Goal: Task Accomplishment & Management: Use online tool/utility

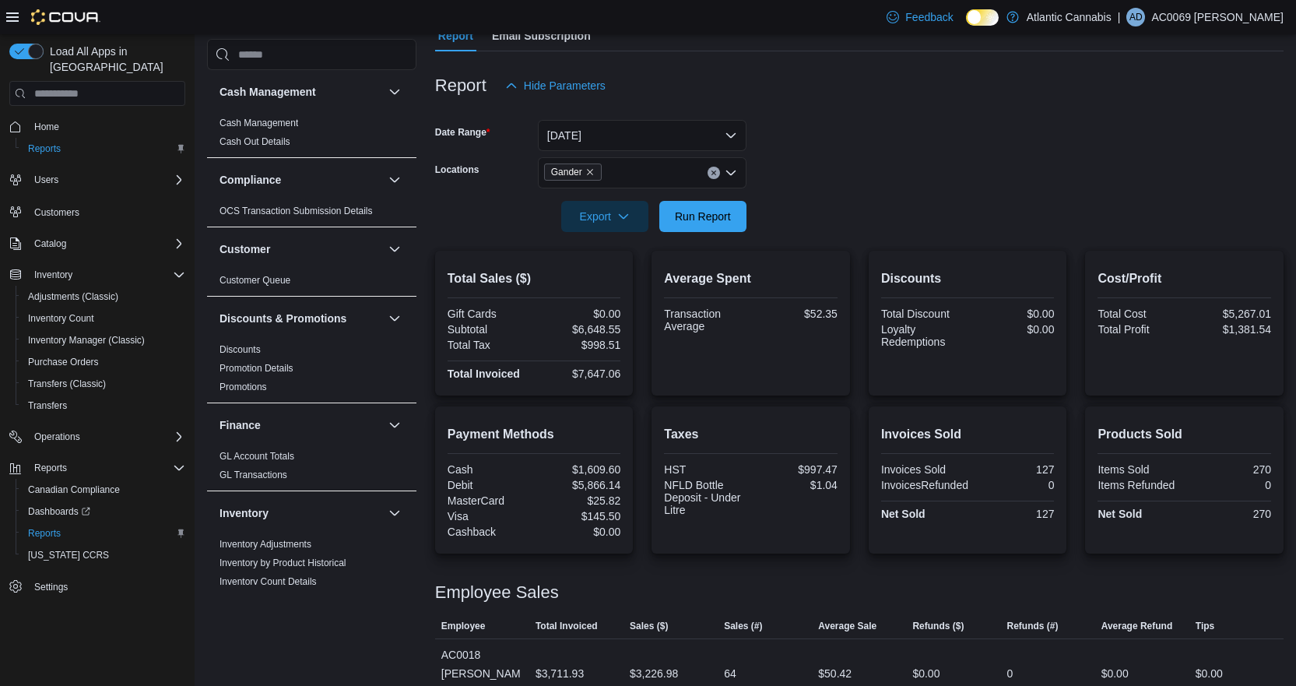
scroll to position [234, 0]
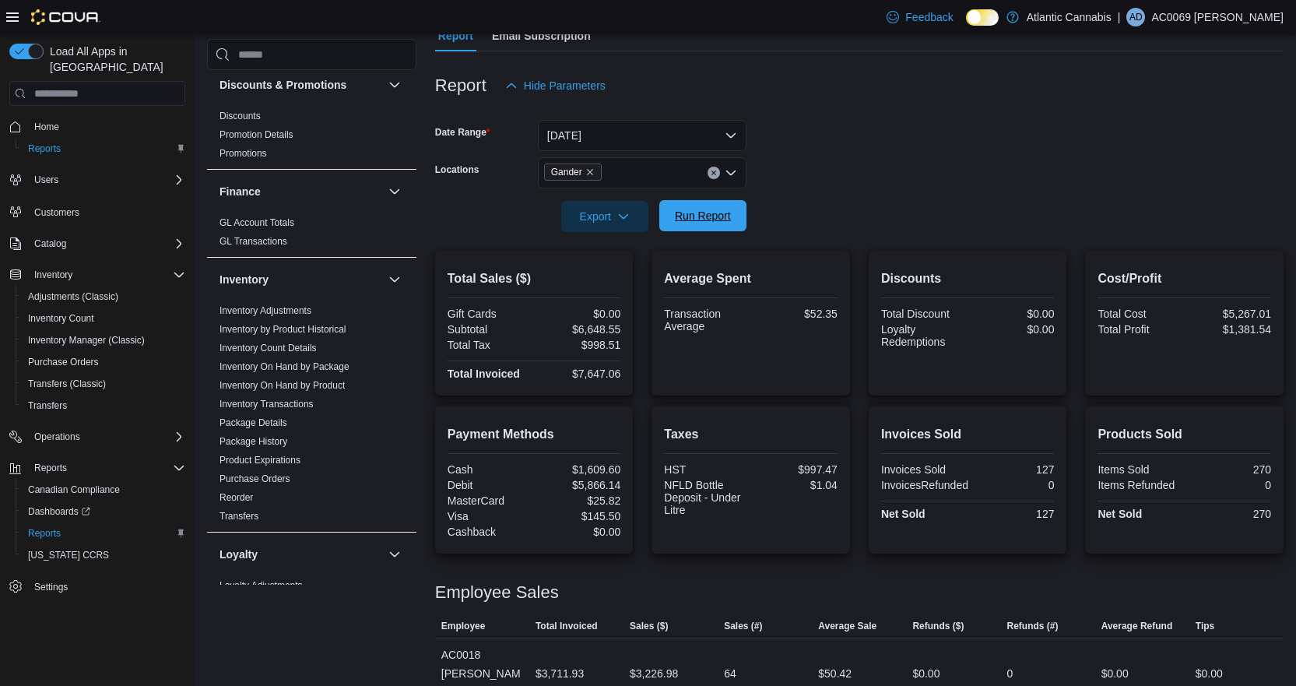
click at [692, 216] on span "Run Report" at bounding box center [703, 216] width 56 height 16
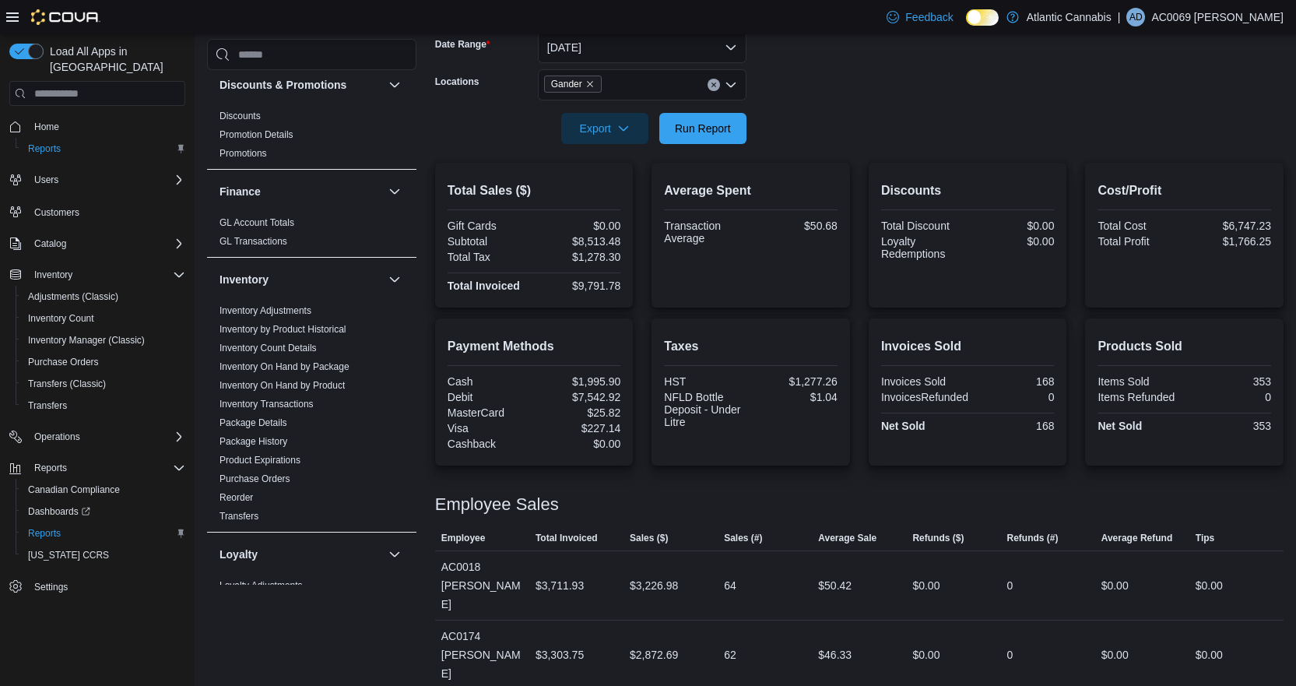
scroll to position [168, 0]
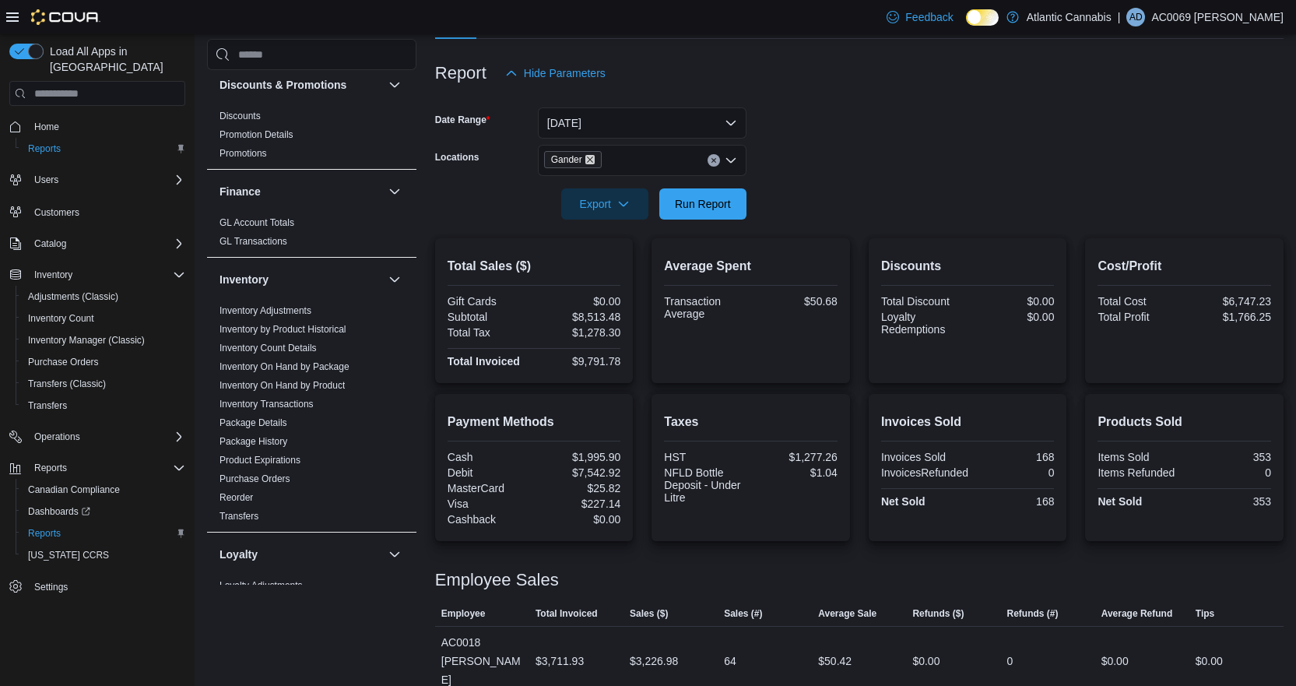
click at [589, 160] on icon "Remove Gander from selection in this group" at bounding box center [590, 159] width 6 height 6
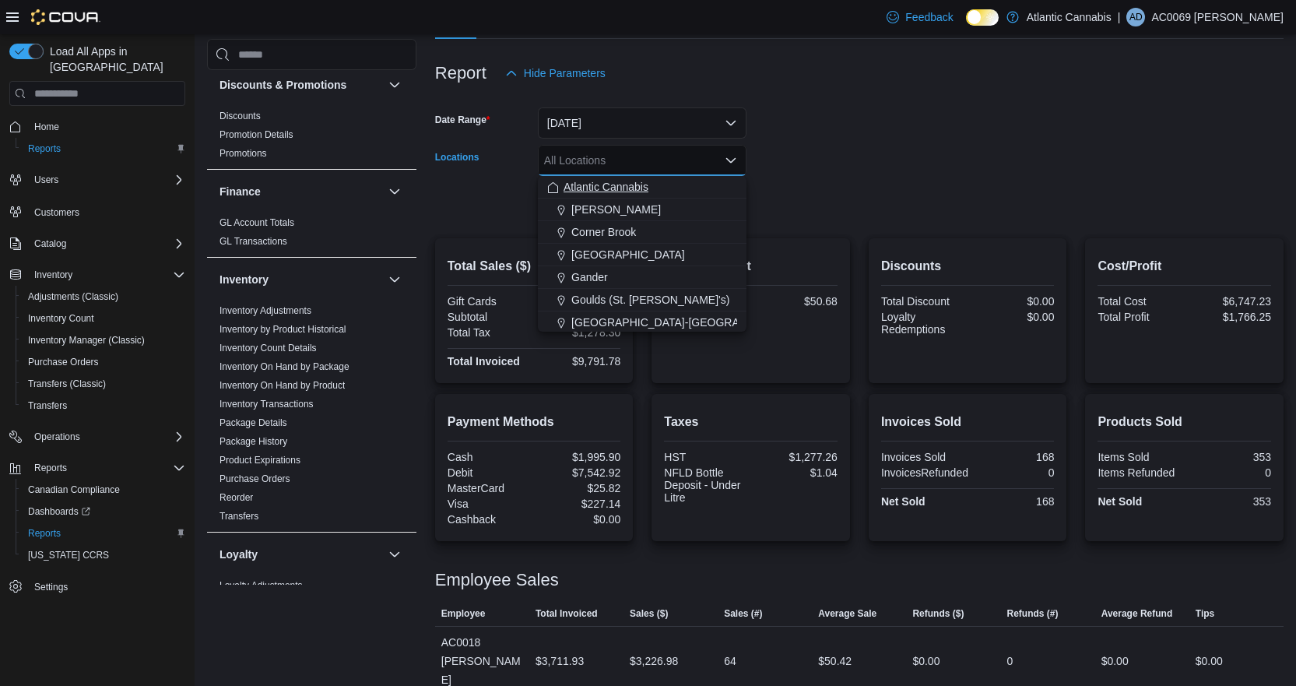
click at [603, 188] on span "Atlantic Cannabis" at bounding box center [606, 187] width 85 height 16
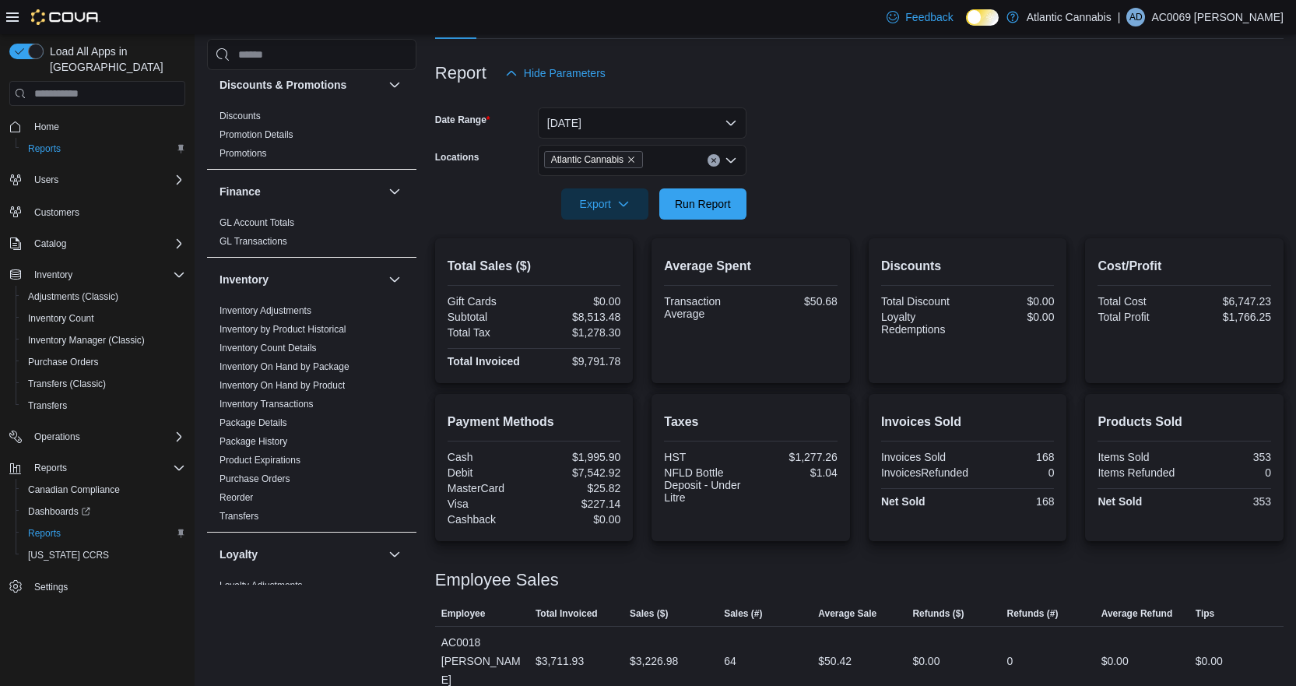
click at [944, 182] on div at bounding box center [859, 182] width 849 height 12
click at [712, 205] on span "Run Report" at bounding box center [703, 203] width 56 height 16
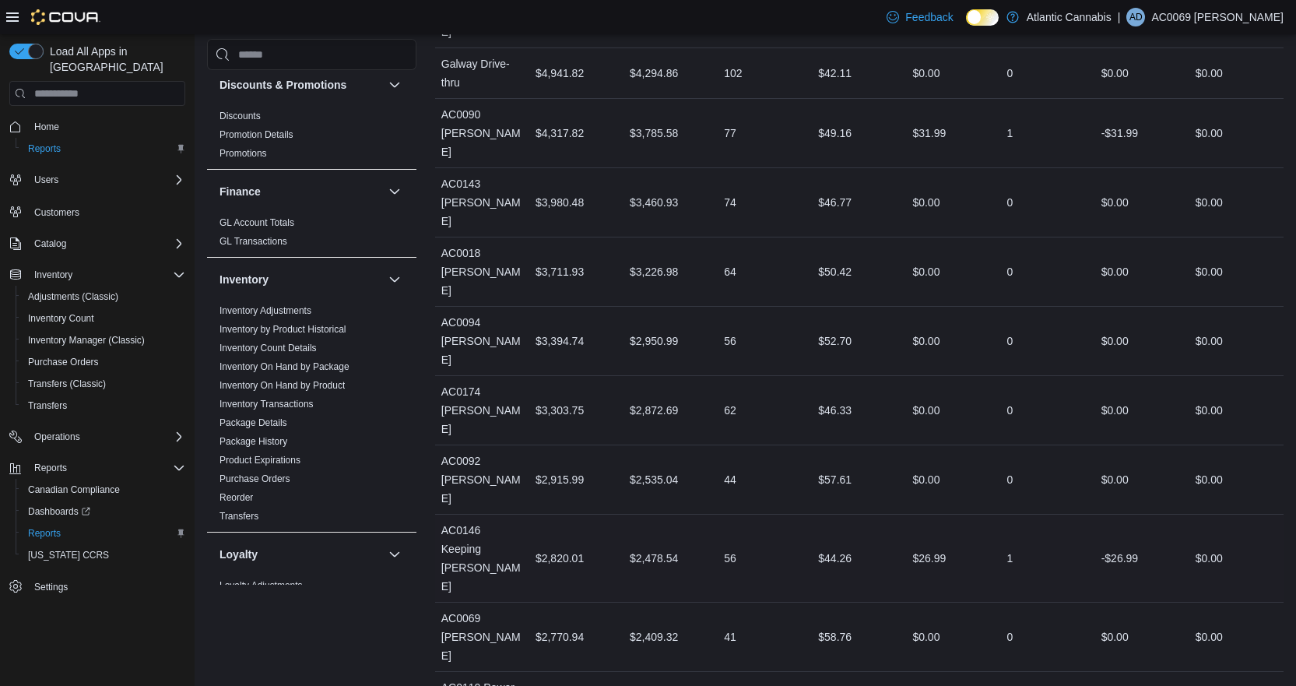
scroll to position [1024, 0]
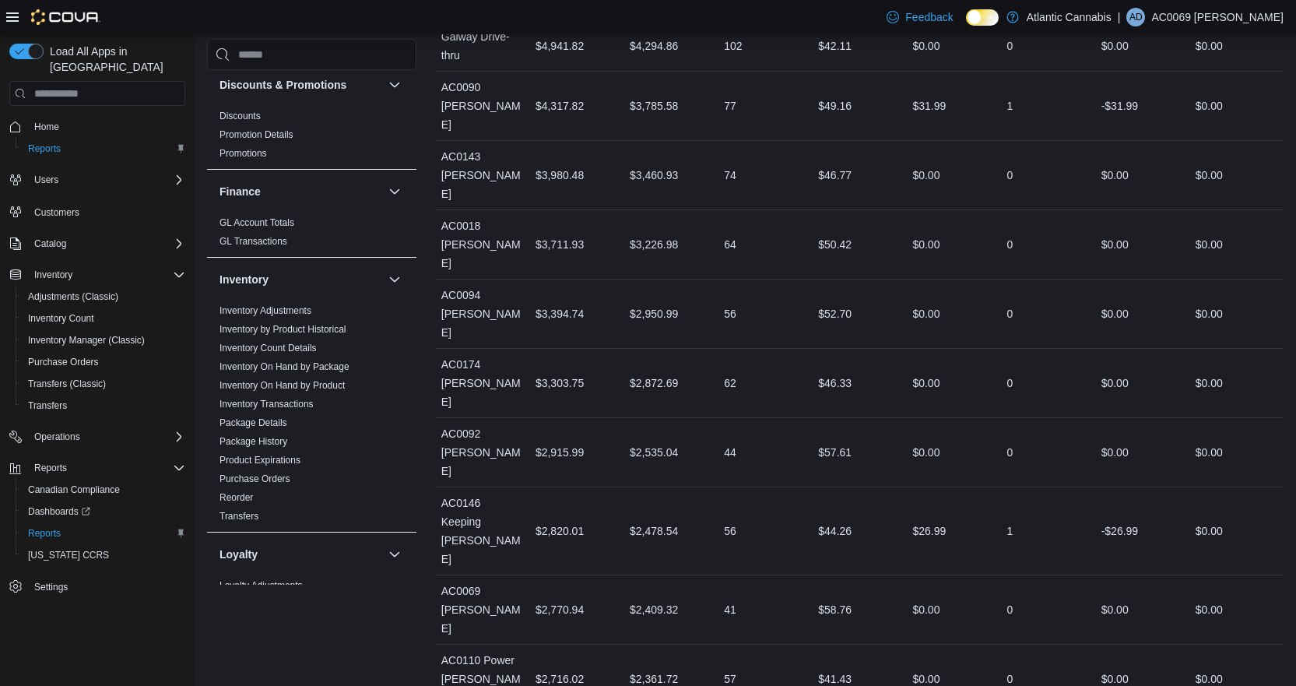
drag, startPoint x: 443, startPoint y: 610, endPoint x: 570, endPoint y: 623, distance: 127.6
drag, startPoint x: 434, startPoint y: 609, endPoint x: 965, endPoint y: 614, distance: 530.9
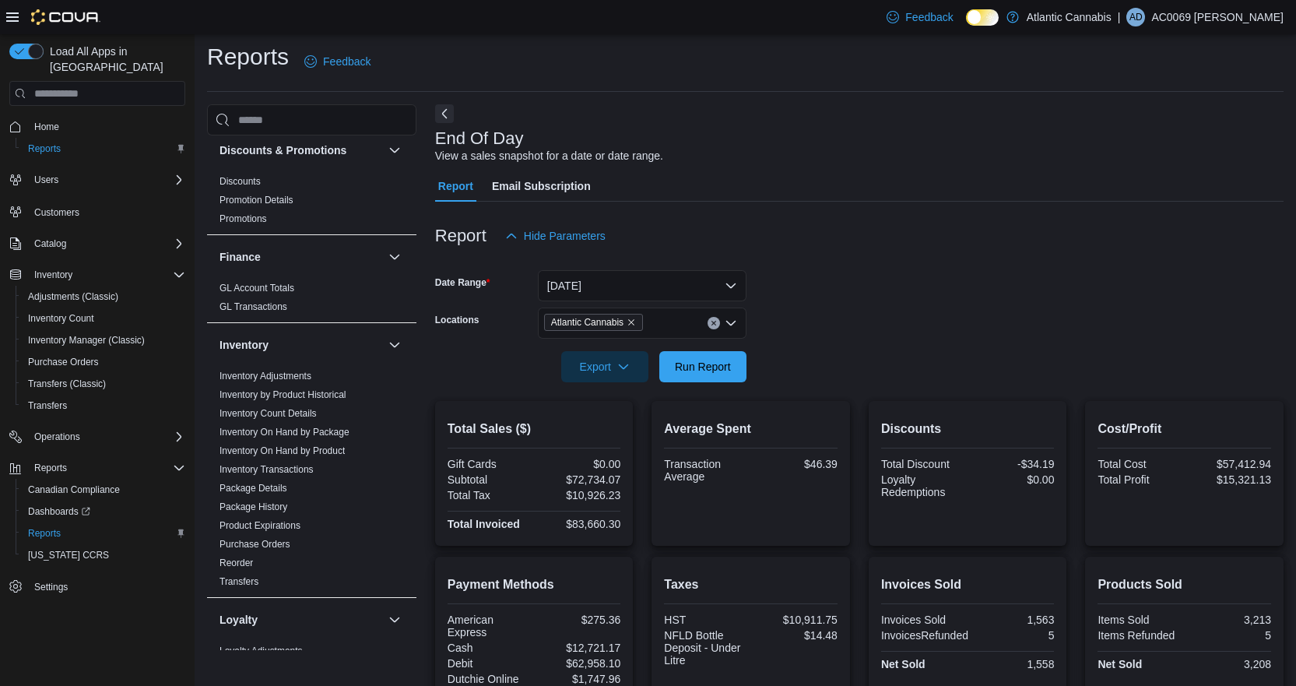
scroll to position [0, 0]
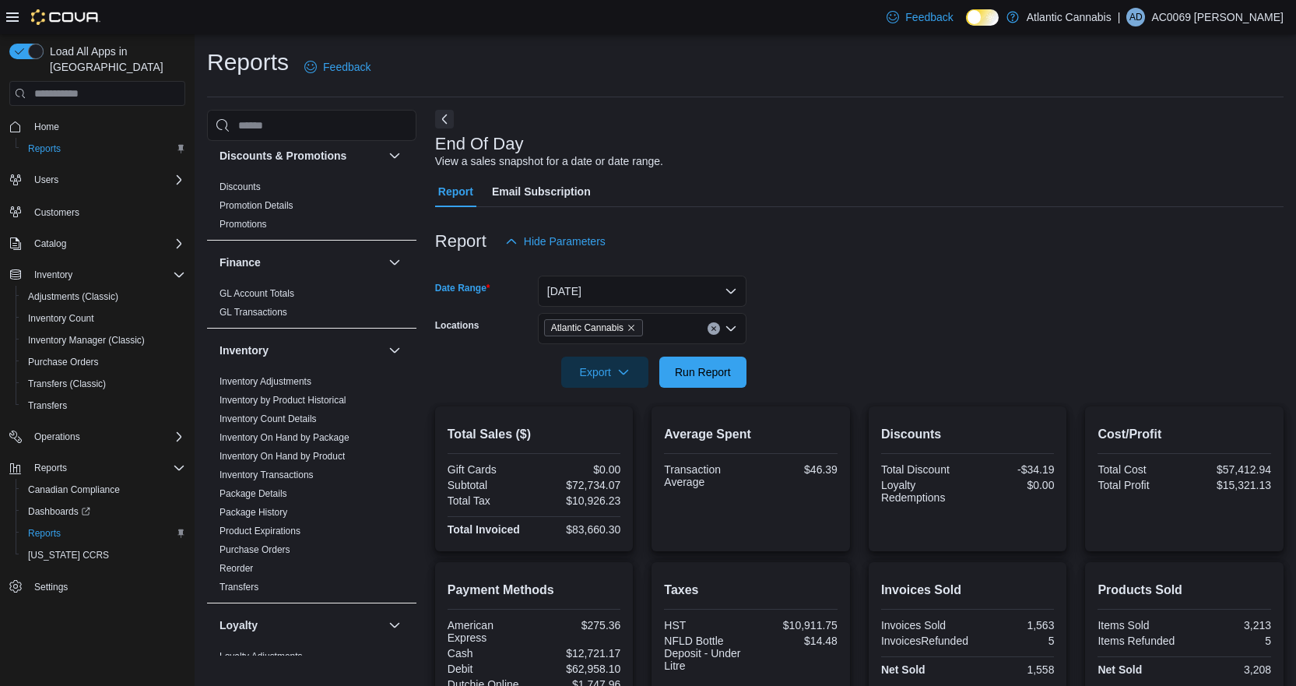
drag, startPoint x: 587, startPoint y: 287, endPoint x: 712, endPoint y: 261, distance: 127.3
click at [735, 252] on div "Report Hide Parameters" at bounding box center [859, 241] width 849 height 31
click at [634, 286] on button "[DATE]" at bounding box center [642, 291] width 209 height 31
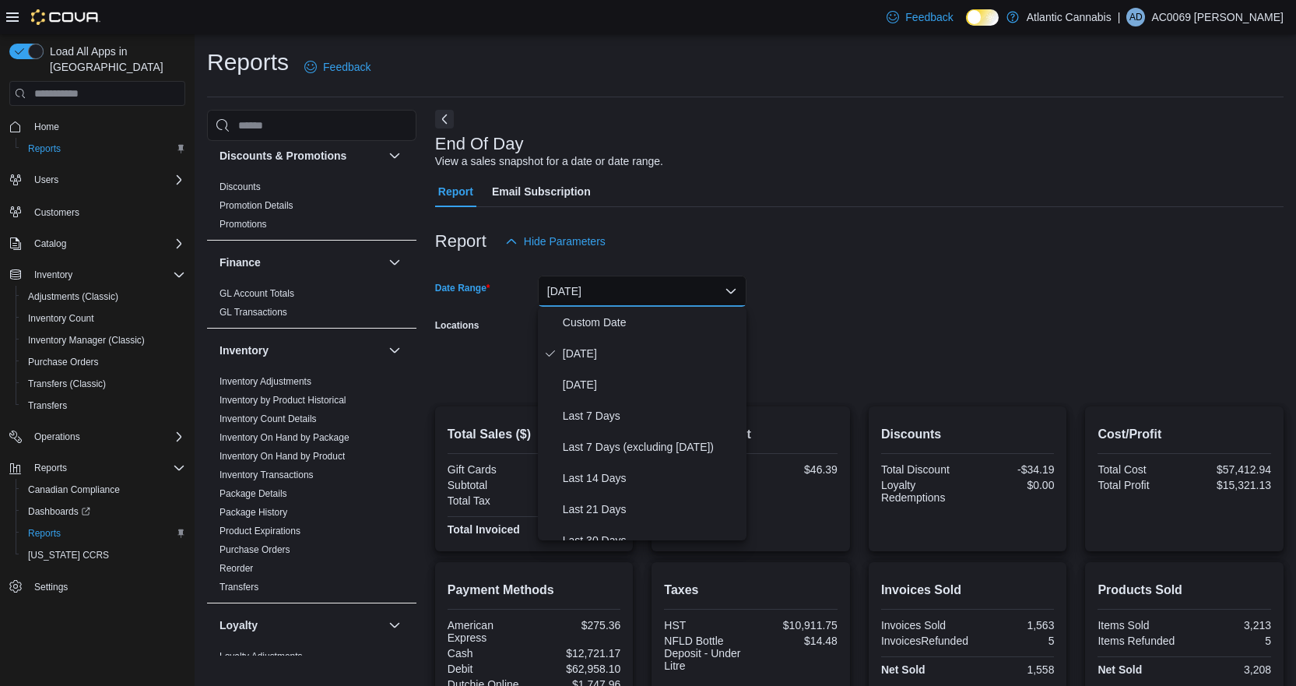
click at [582, 353] on span "[DATE]" at bounding box center [651, 353] width 177 height 19
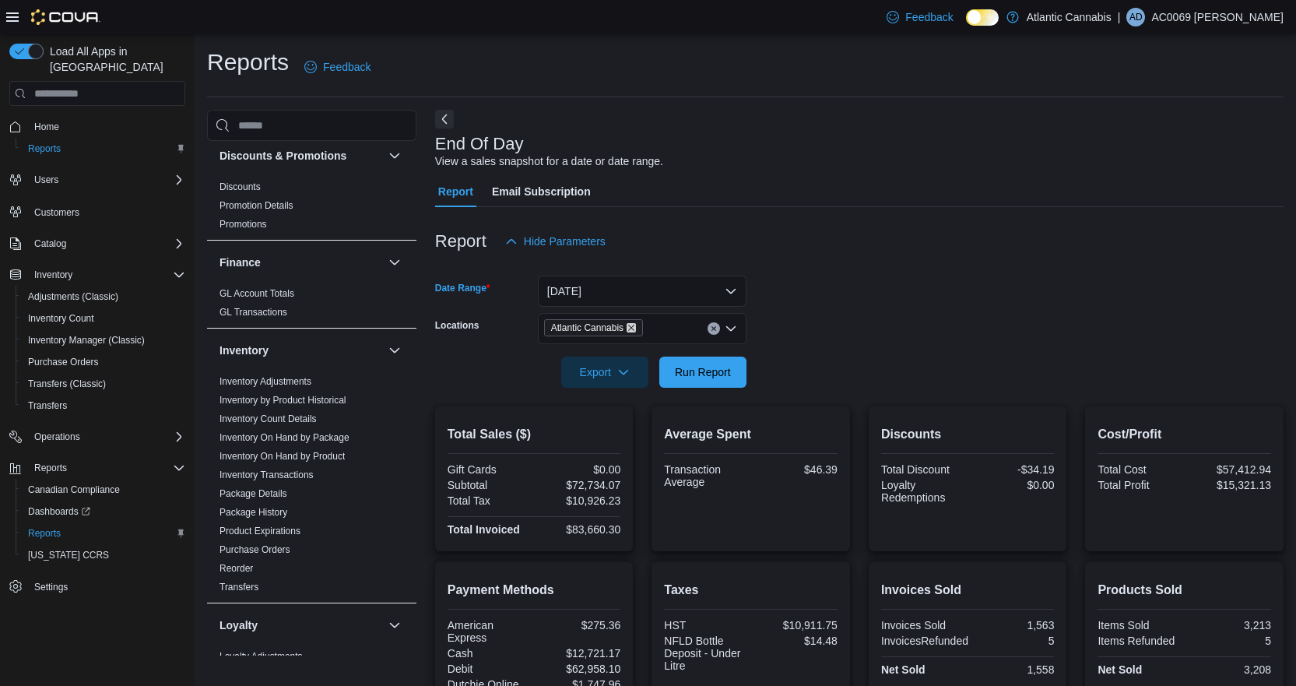
click at [634, 328] on icon "Remove Atlantic Cannabis from selection in this group" at bounding box center [631, 327] width 9 height 9
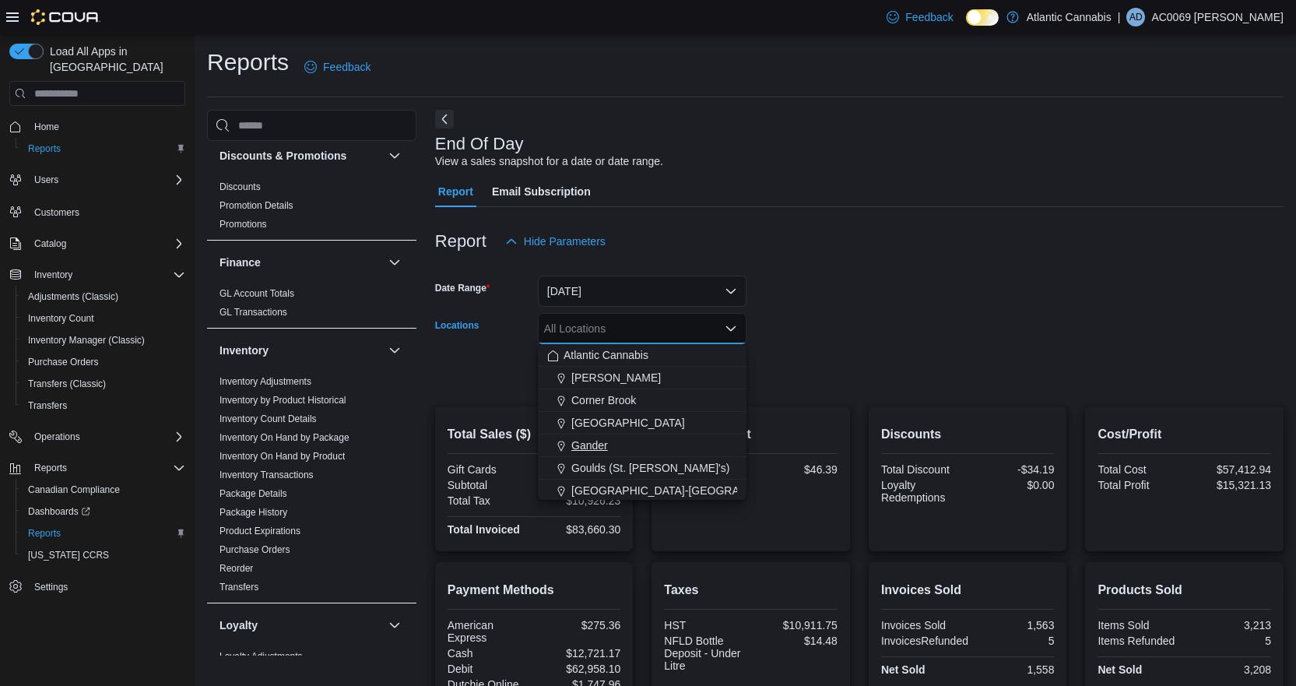
click at [582, 442] on span "Gander" at bounding box center [589, 446] width 37 height 16
click at [977, 297] on form "Date Range [DATE] Locations [GEOGRAPHIC_DATA] Combo box. Selected. [GEOGRAPHIC_…" at bounding box center [859, 322] width 849 height 131
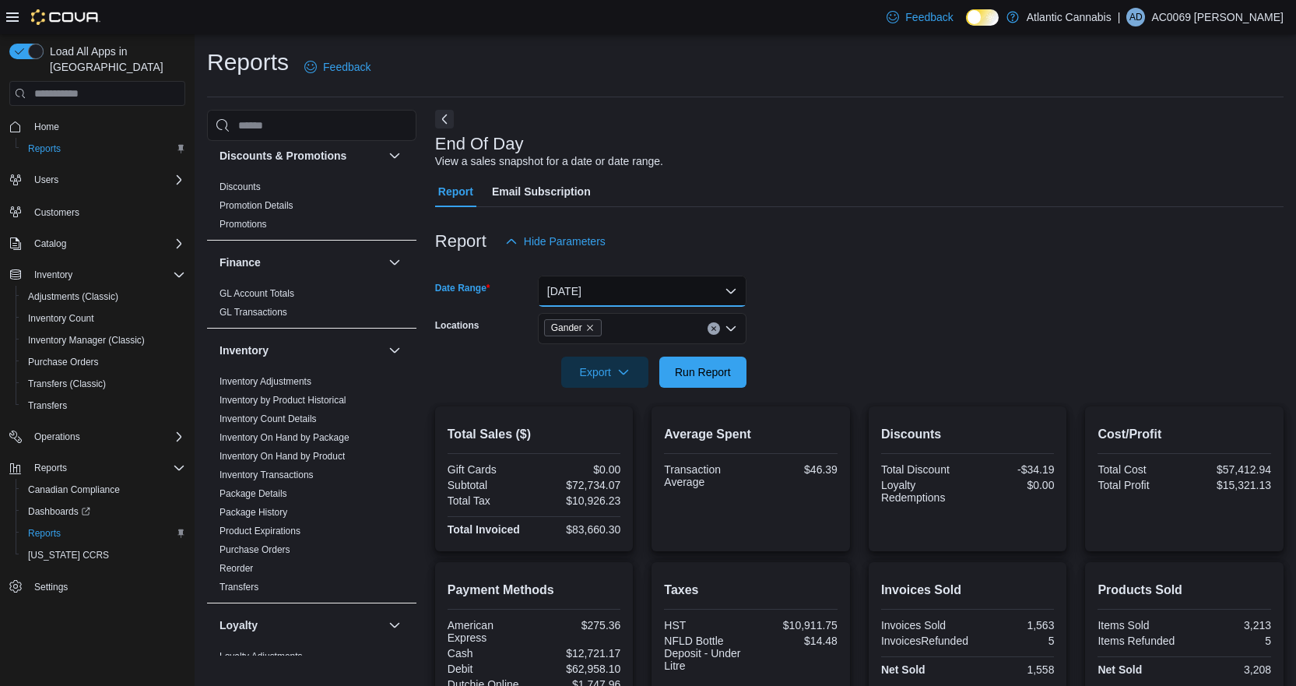
click at [636, 292] on button "[DATE]" at bounding box center [642, 291] width 209 height 31
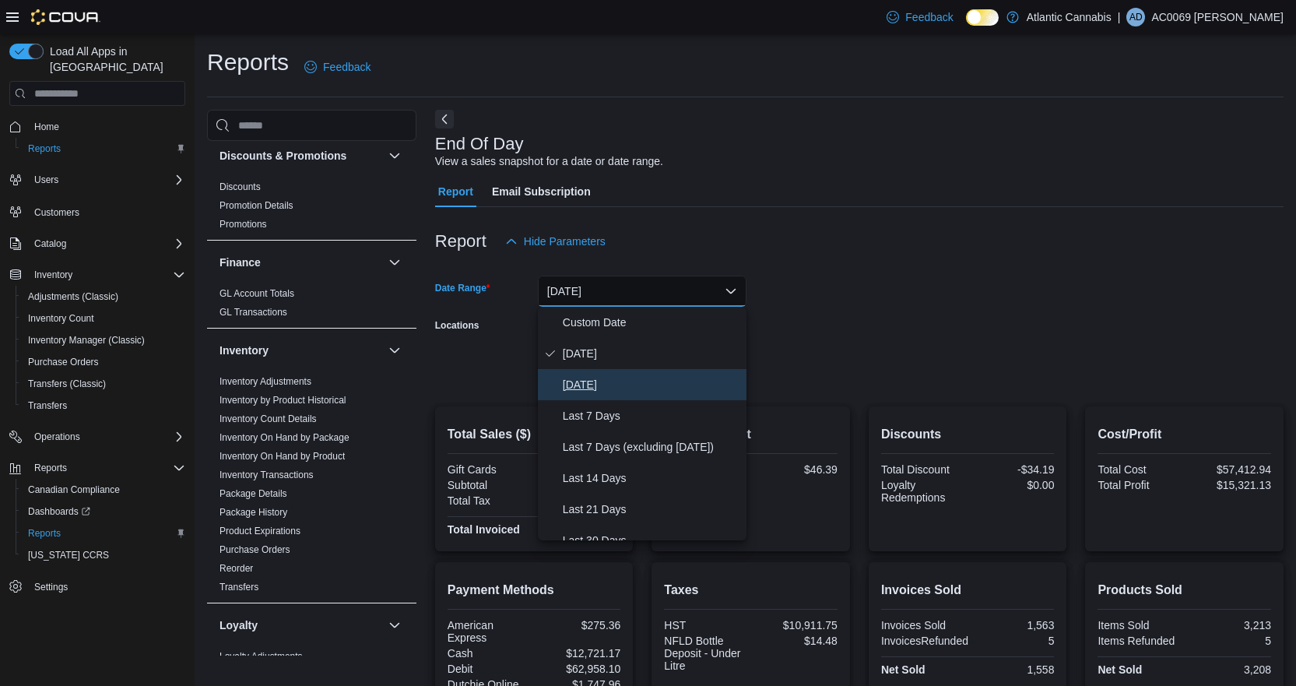
click at [580, 376] on span "[DATE]" at bounding box center [651, 384] width 177 height 19
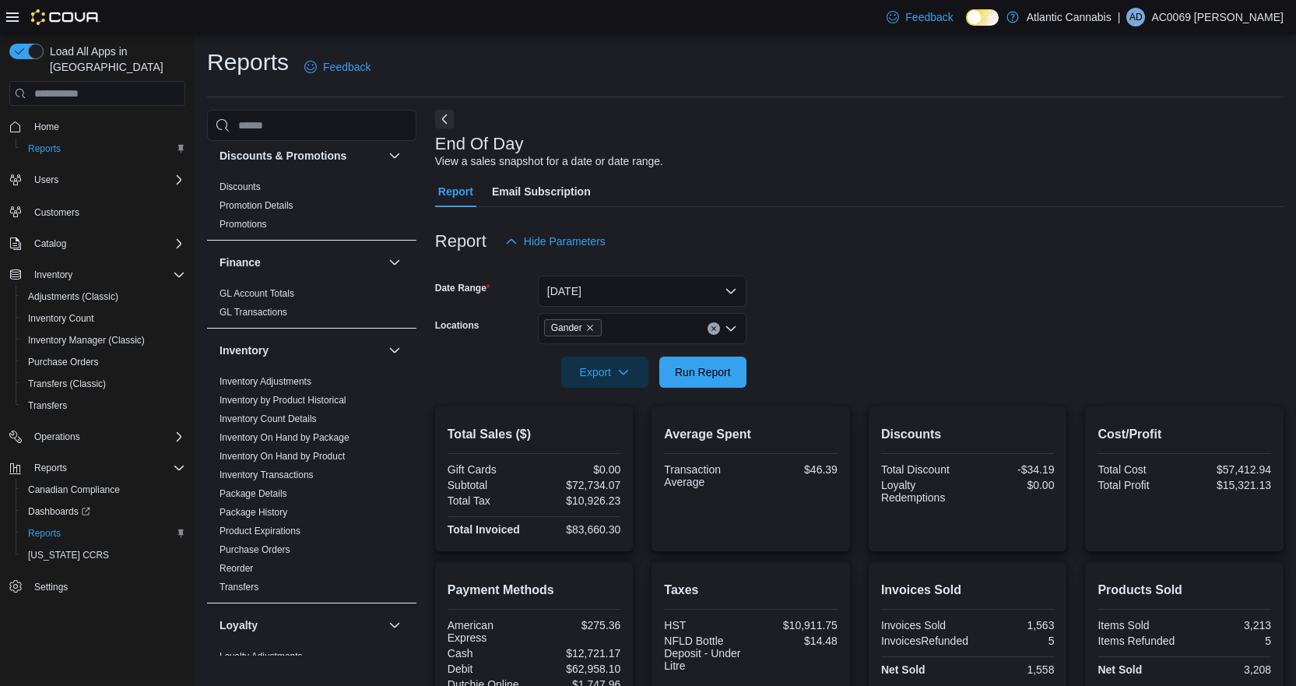
click at [955, 351] on div at bounding box center [859, 350] width 849 height 12
drag, startPoint x: 715, startPoint y: 380, endPoint x: 769, endPoint y: 378, distance: 54.5
click at [716, 378] on span "Run Report" at bounding box center [703, 371] width 69 height 31
drag, startPoint x: 835, startPoint y: 465, endPoint x: 872, endPoint y: 465, distance: 36.6
click at [872, 465] on div "Total Sales ($) Gift Cards $0.00 Subtotal $10,713.44 Total Tax $1,610.09 Total …" at bounding box center [859, 478] width 849 height 145
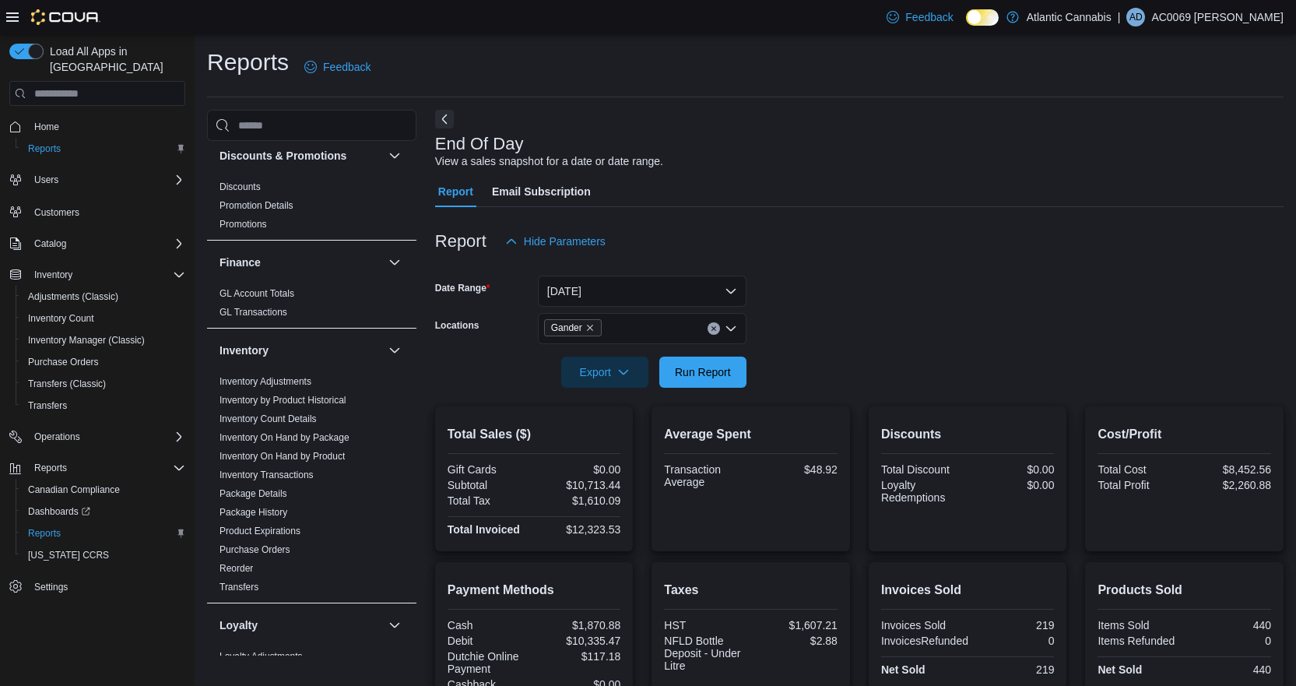
click at [898, 392] on div at bounding box center [859, 397] width 849 height 19
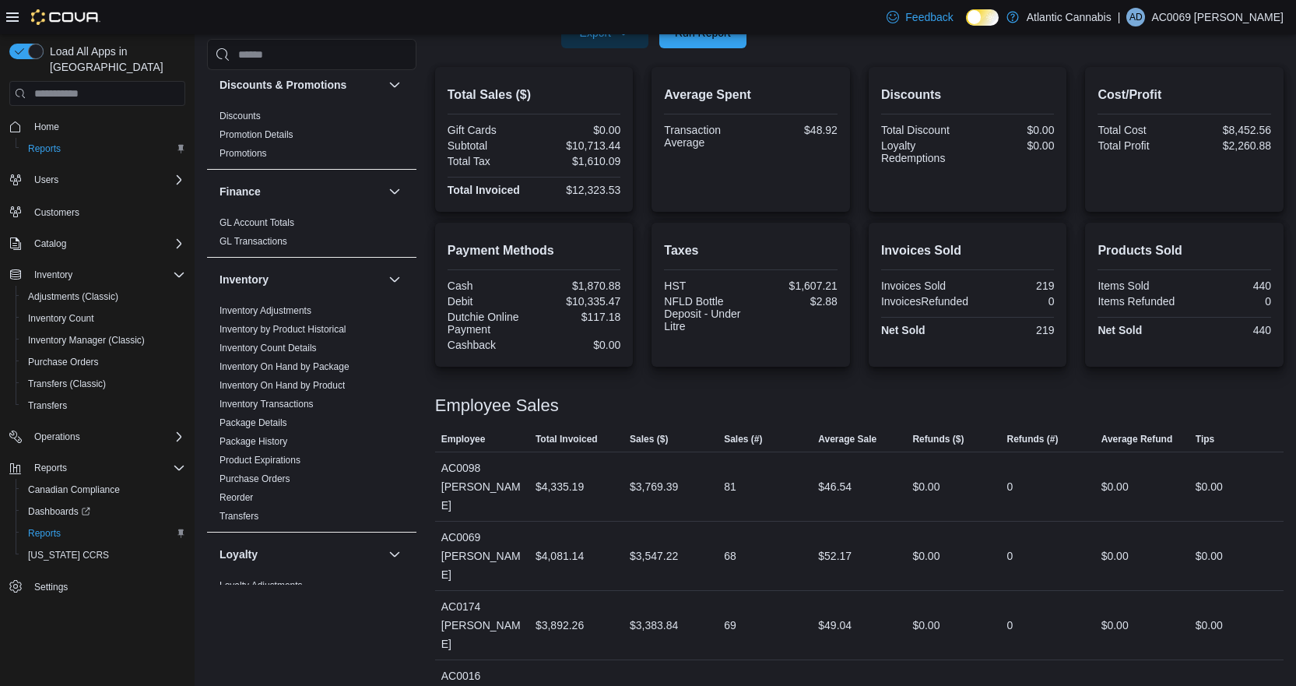
scroll to position [336, 0]
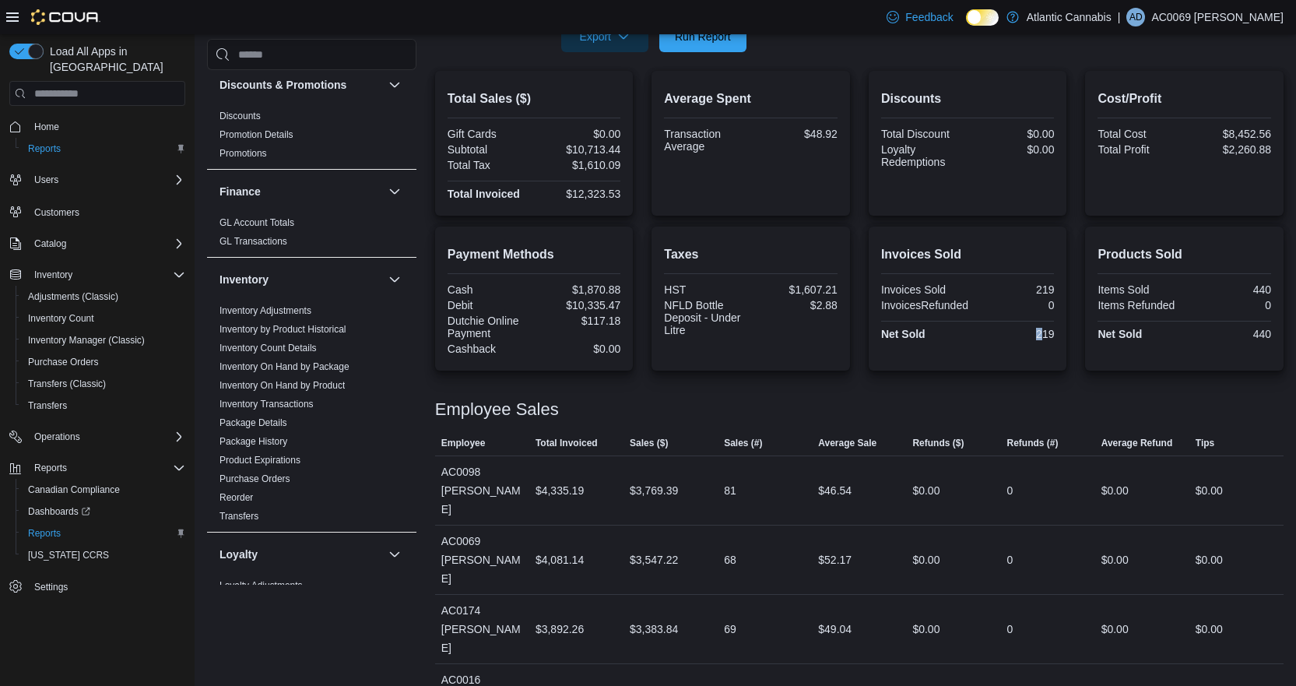
drag, startPoint x: 1042, startPoint y: 339, endPoint x: 1053, endPoint y: 335, distance: 11.6
click at [1053, 335] on div "219" at bounding box center [1012, 334] width 83 height 12
click at [938, 420] on div at bounding box center [859, 425] width 849 height 12
drag, startPoint x: 824, startPoint y: 556, endPoint x: 870, endPoint y: 549, distance: 46.5
click at [870, 550] on div "$52.17" at bounding box center [859, 559] width 94 height 31
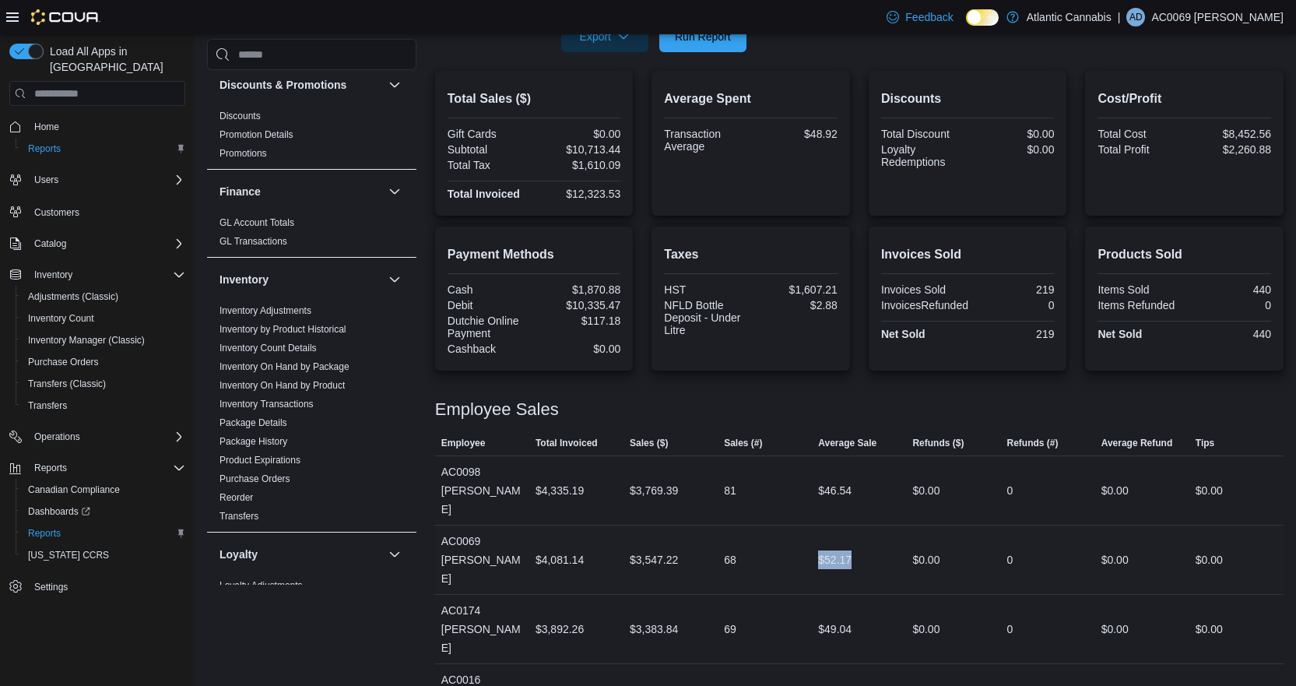
click at [887, 549] on div "$52.17" at bounding box center [859, 559] width 94 height 31
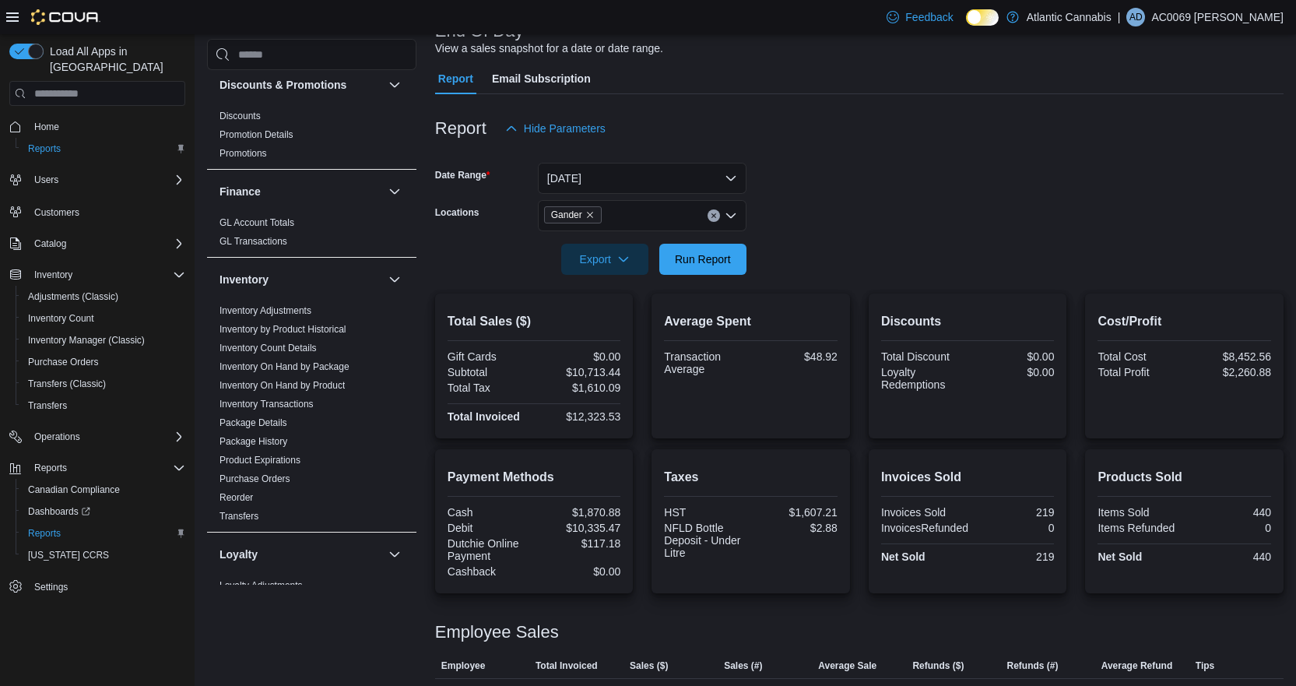
scroll to position [0, 0]
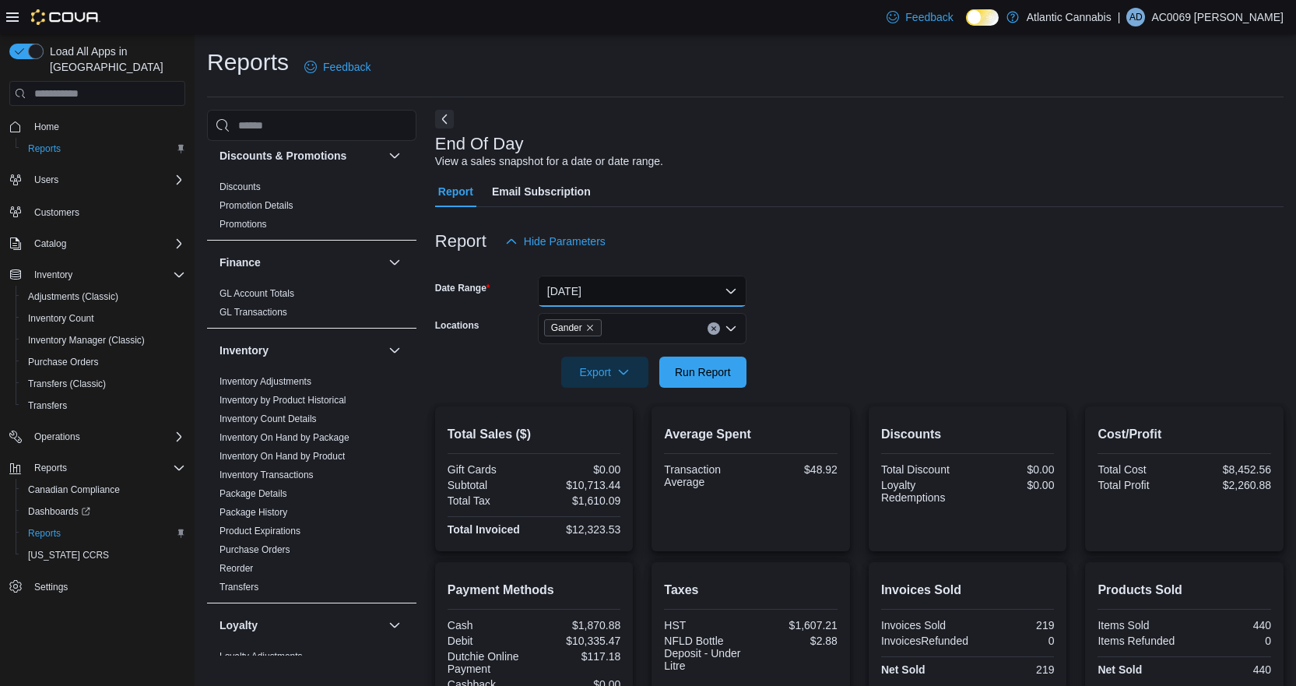
click at [610, 286] on button "[DATE]" at bounding box center [642, 291] width 209 height 31
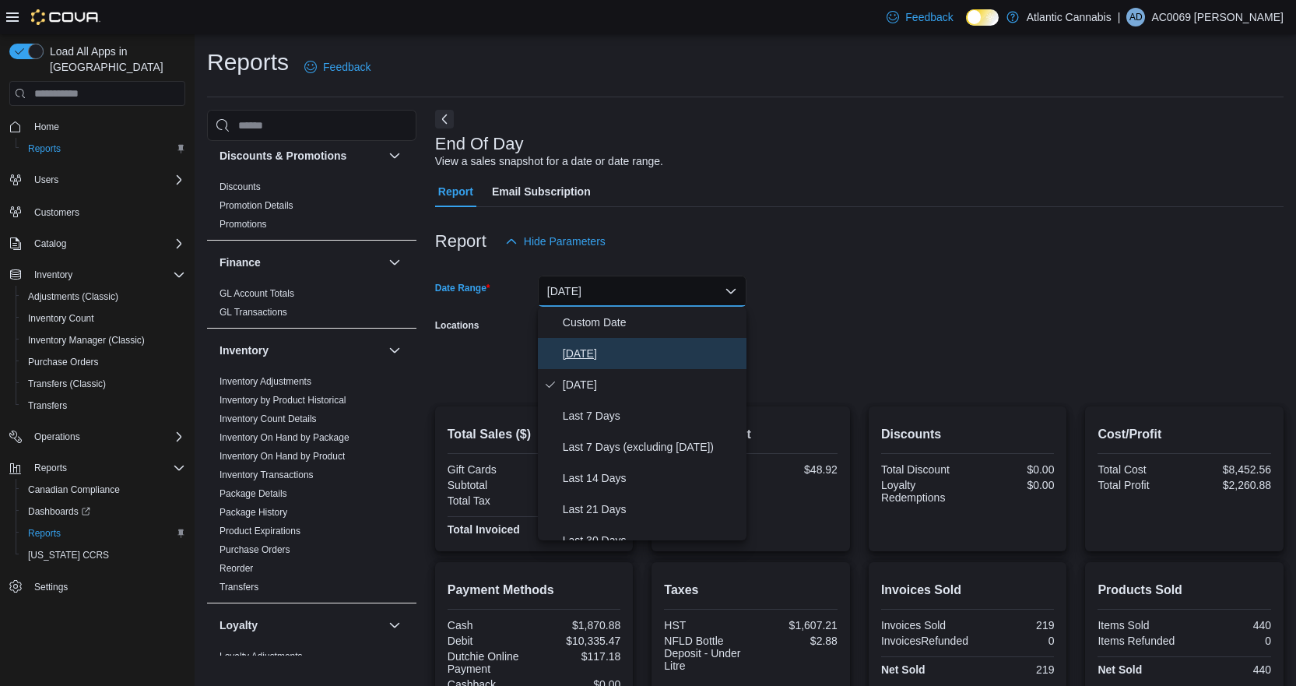
click at [597, 346] on span "[DATE]" at bounding box center [651, 353] width 177 height 19
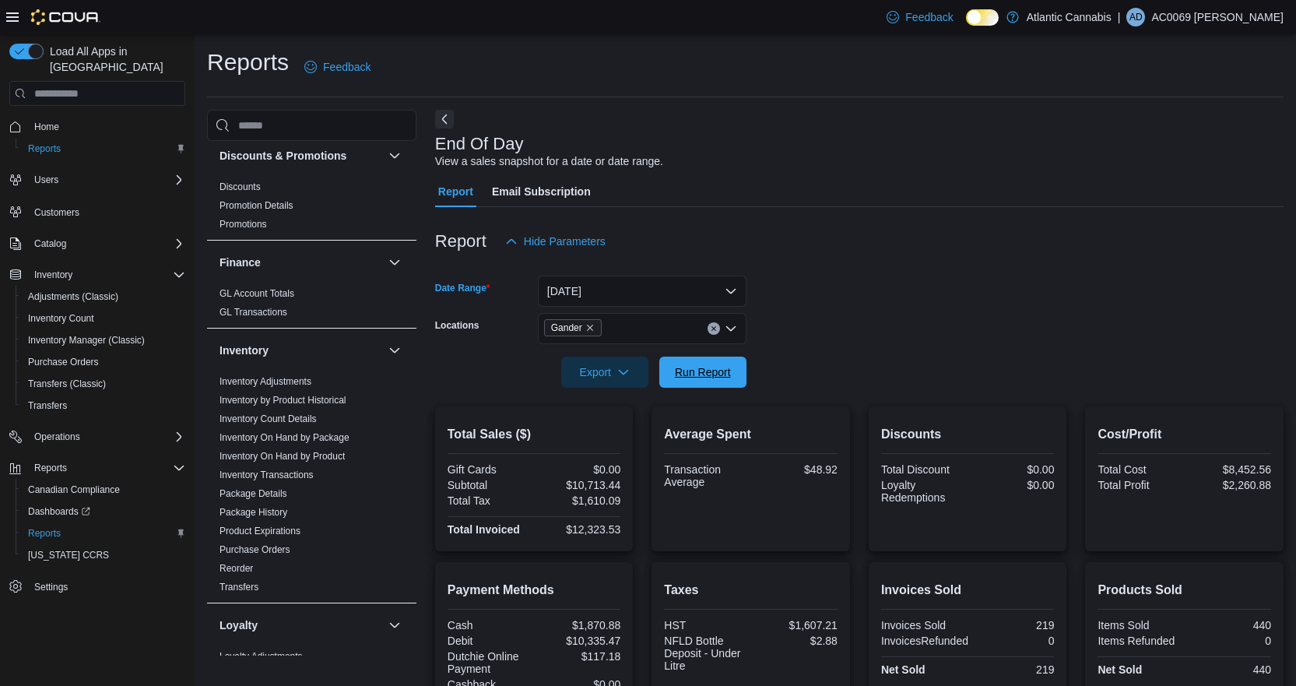
click at [686, 367] on span "Run Report" at bounding box center [703, 372] width 56 height 16
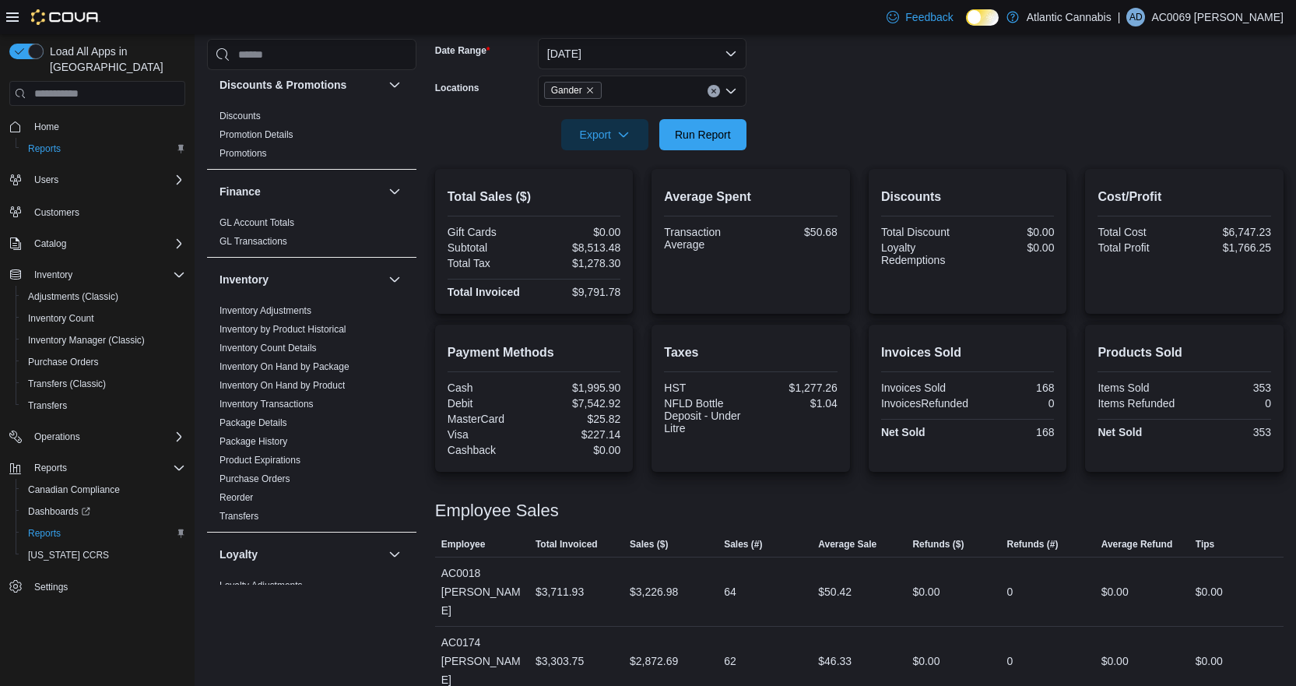
scroll to position [324, 0]
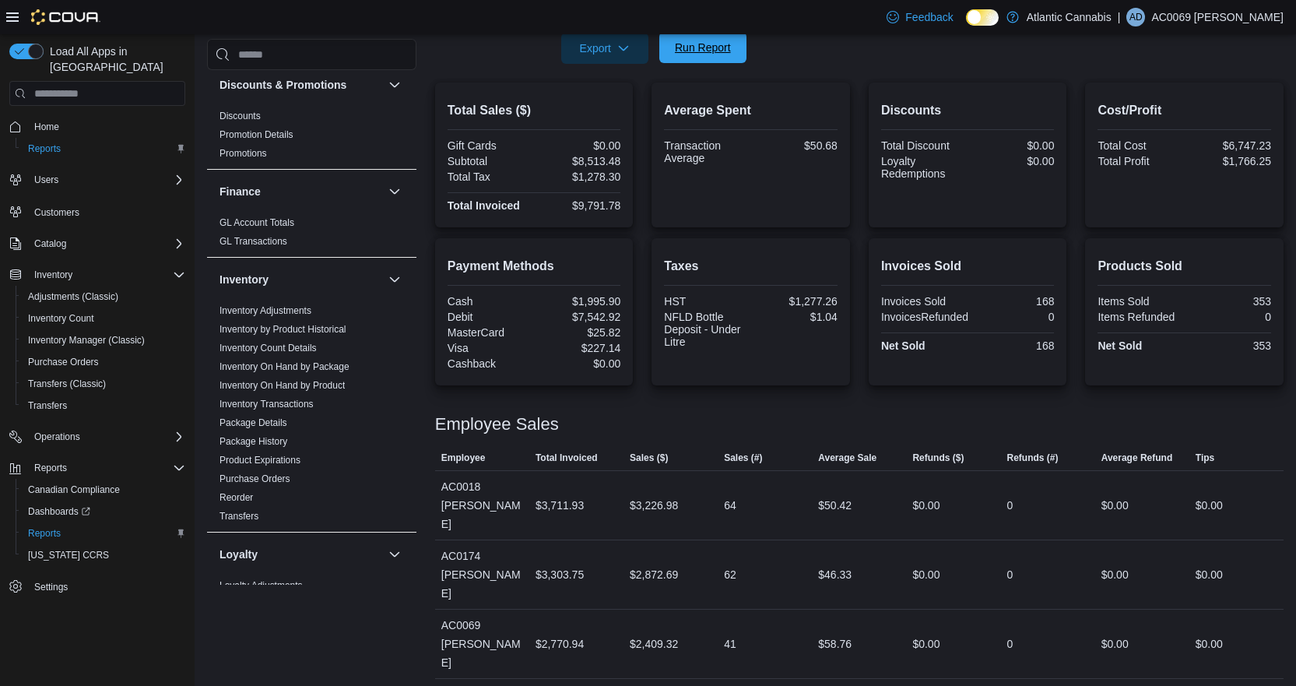
click at [712, 39] on span "Run Report" at bounding box center [703, 47] width 69 height 31
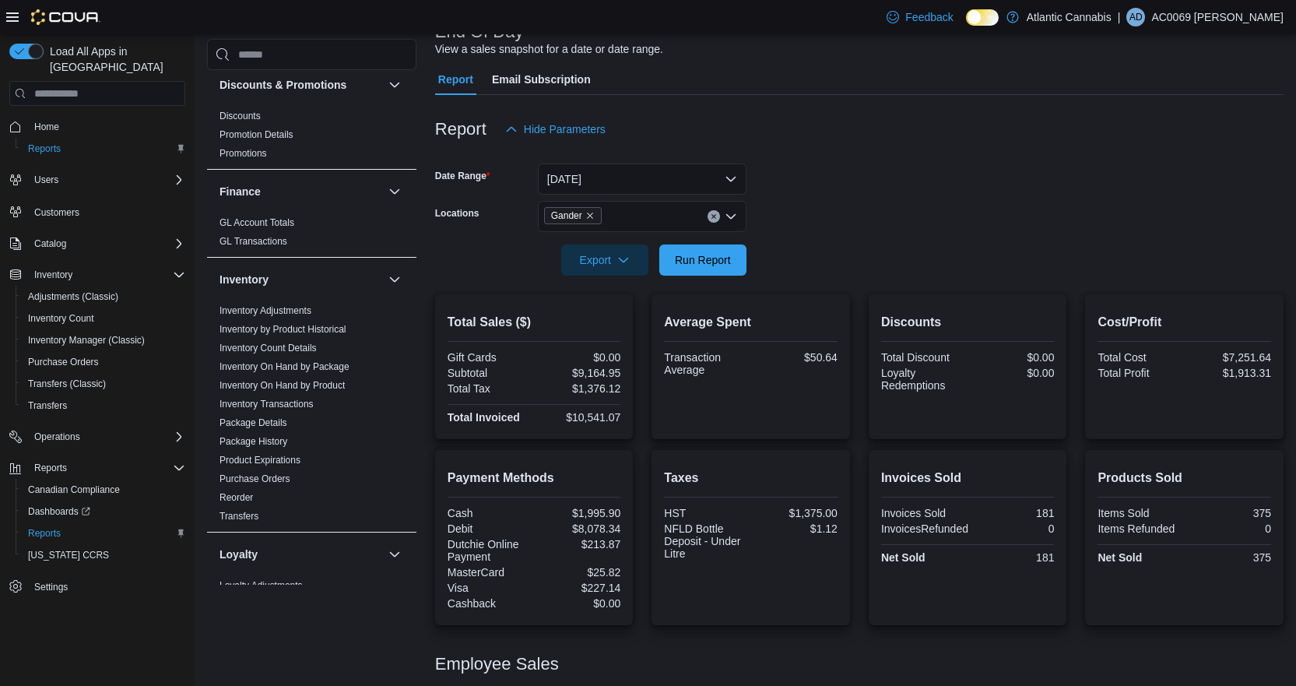
scroll to position [0, 0]
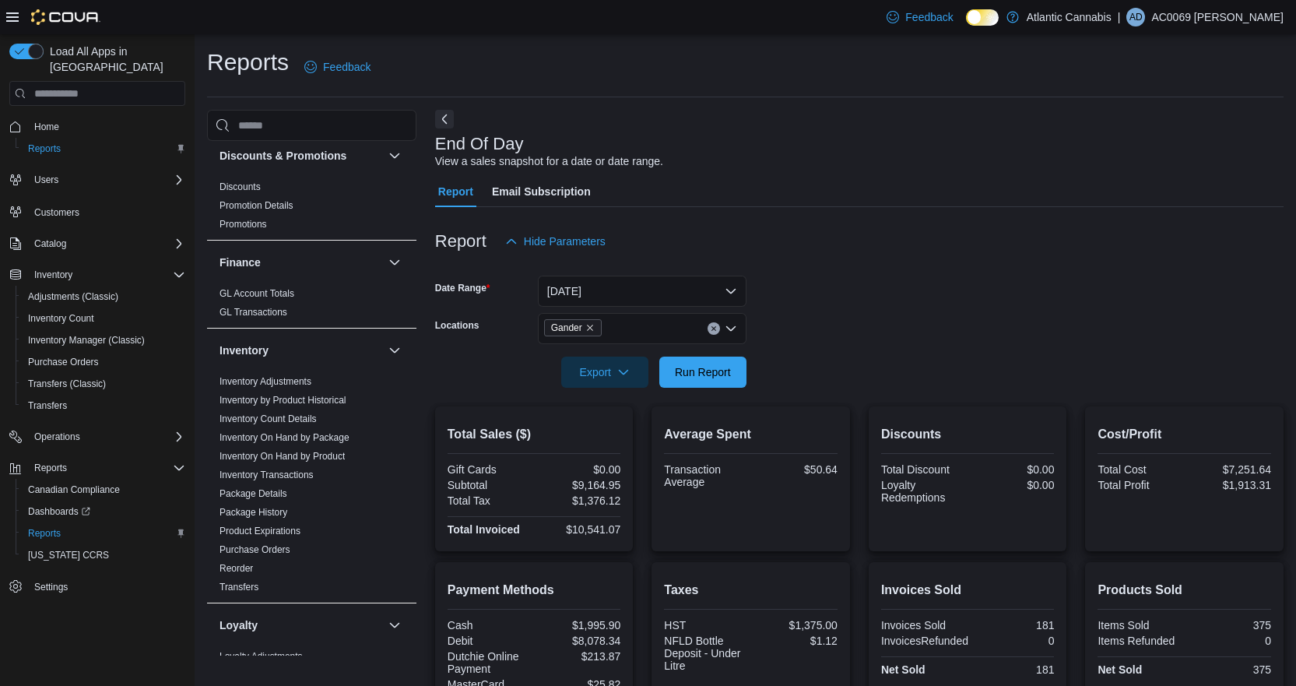
click at [714, 335] on button "Clear input" at bounding box center [714, 328] width 12 height 12
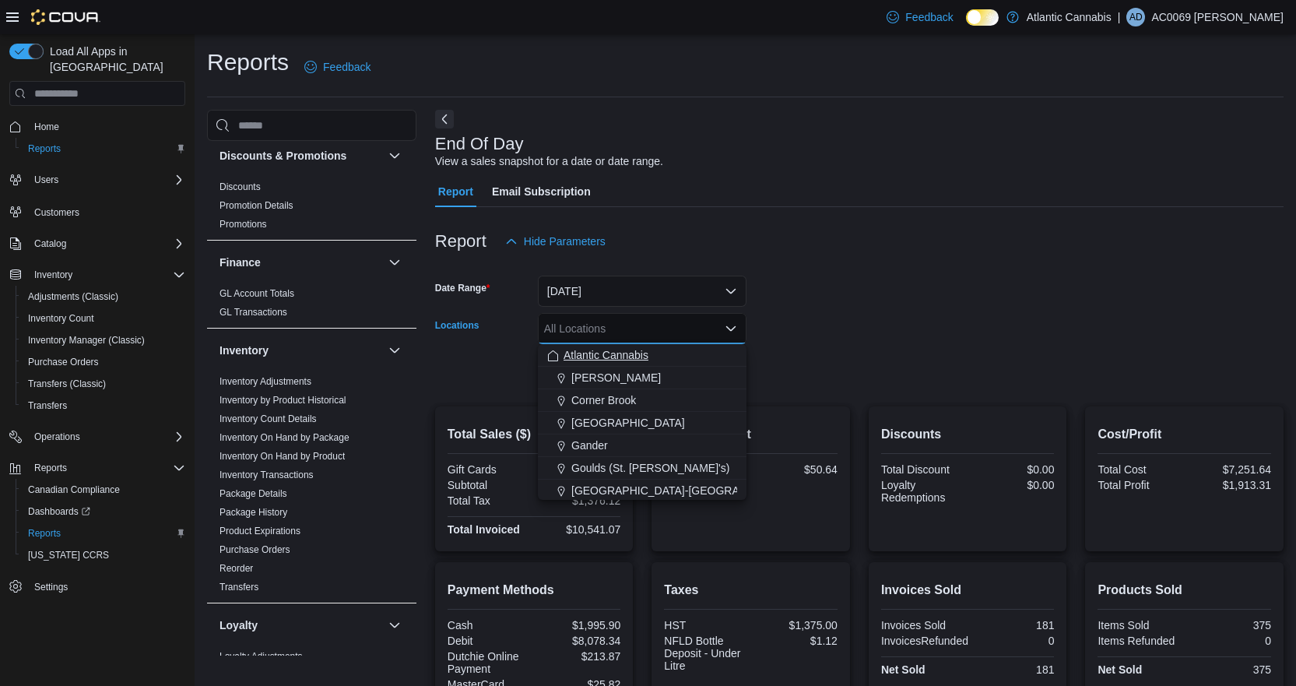
click at [659, 358] on div "Atlantic Cannabis" at bounding box center [642, 355] width 190 height 16
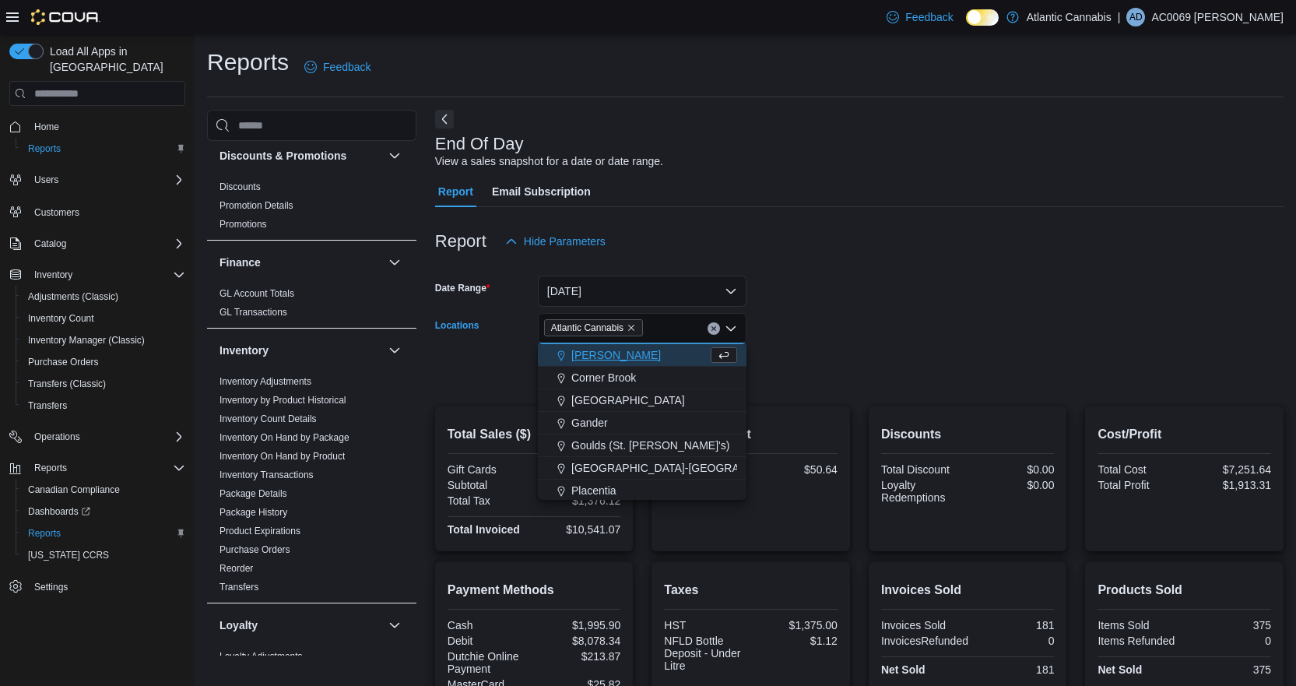
click at [852, 342] on form "Date Range [DATE] Locations Atlantic Cannabis Combo box. Selected. Atlantic Can…" at bounding box center [859, 322] width 849 height 131
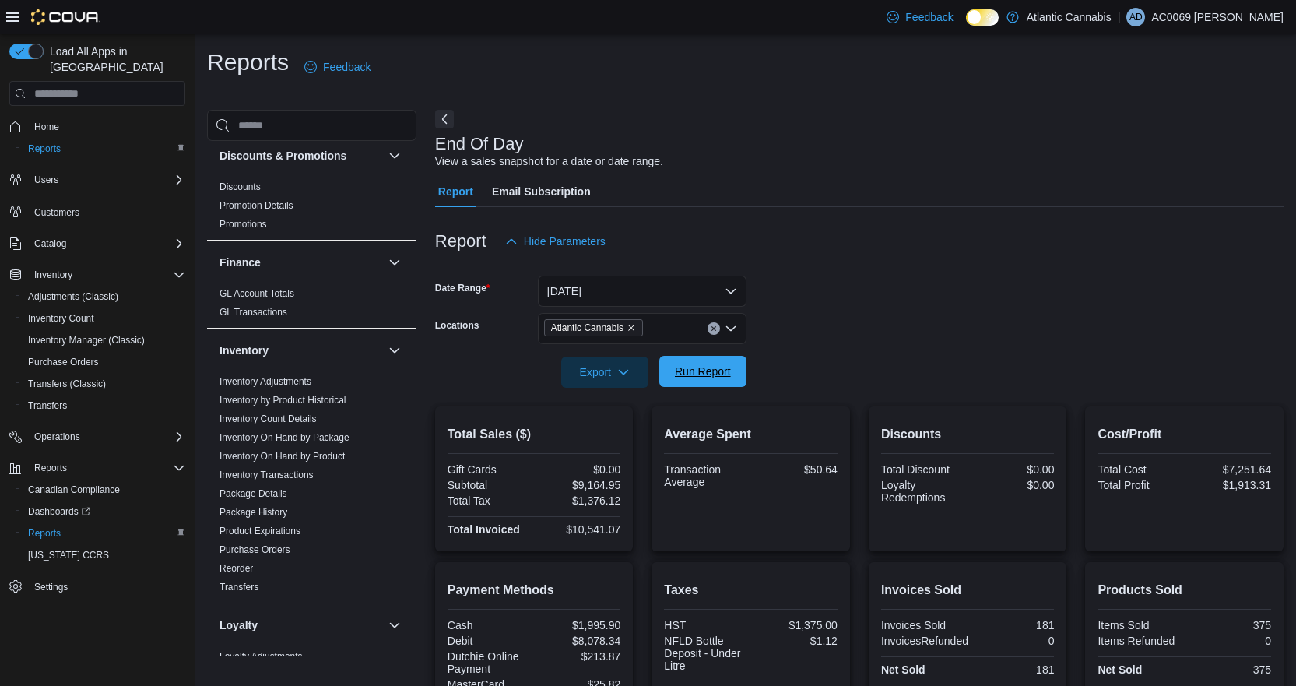
click at [680, 379] on span "Run Report" at bounding box center [703, 372] width 56 height 16
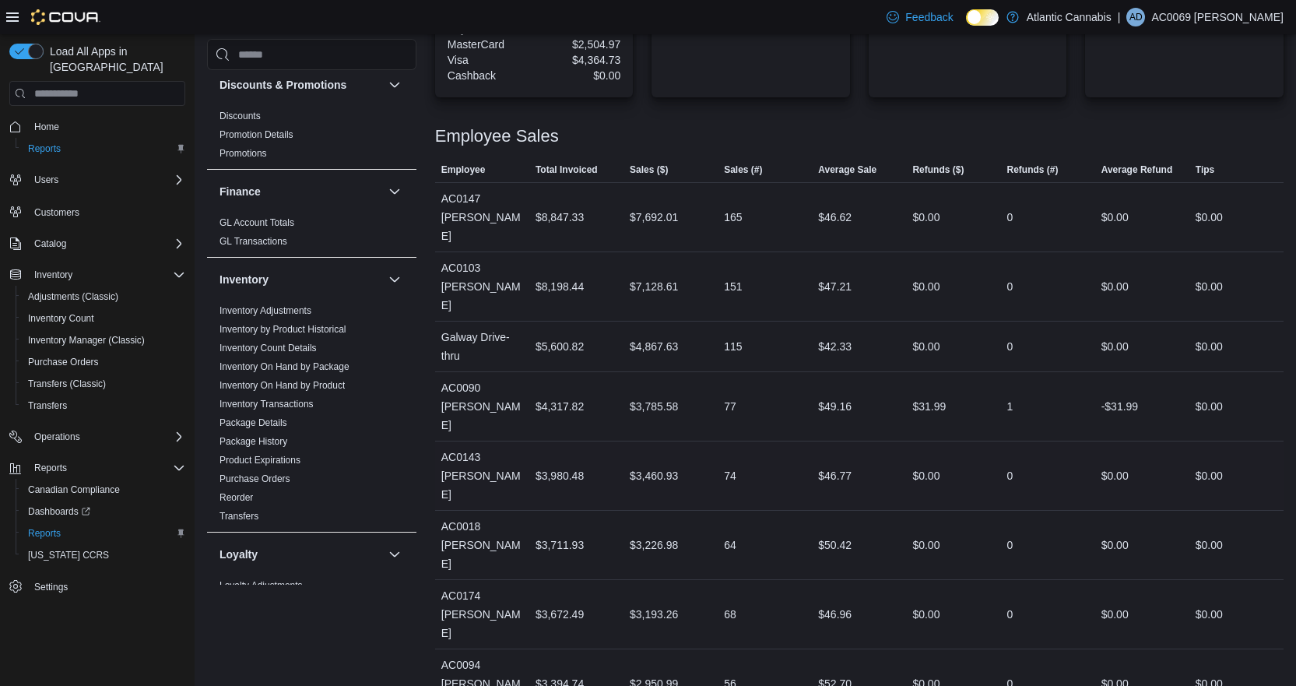
scroll to position [701, 0]
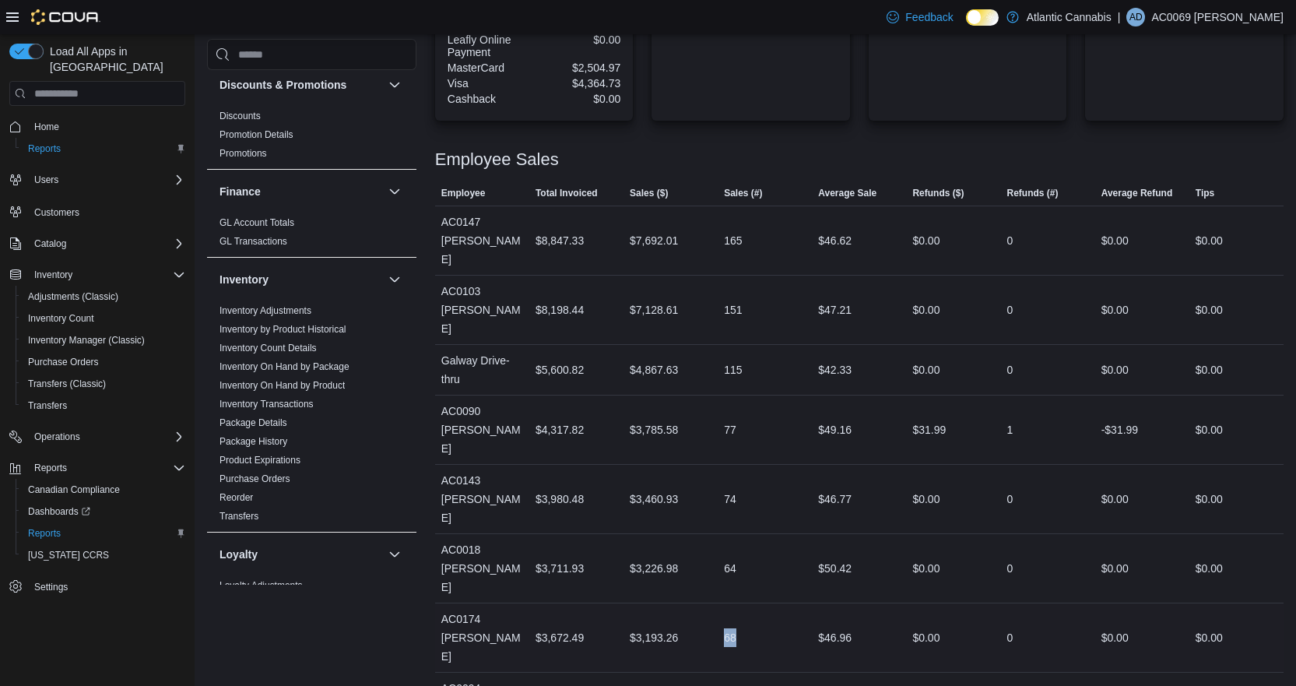
drag, startPoint x: 747, startPoint y: 536, endPoint x: 729, endPoint y: 535, distance: 18.7
click at [729, 622] on div "68" at bounding box center [765, 637] width 94 height 31
click at [729, 628] on div "68" at bounding box center [730, 637] width 12 height 19
drag, startPoint x: 739, startPoint y: 483, endPoint x: 728, endPoint y: 490, distance: 13.0
click at [728, 559] on div "64" at bounding box center [730, 568] width 12 height 19
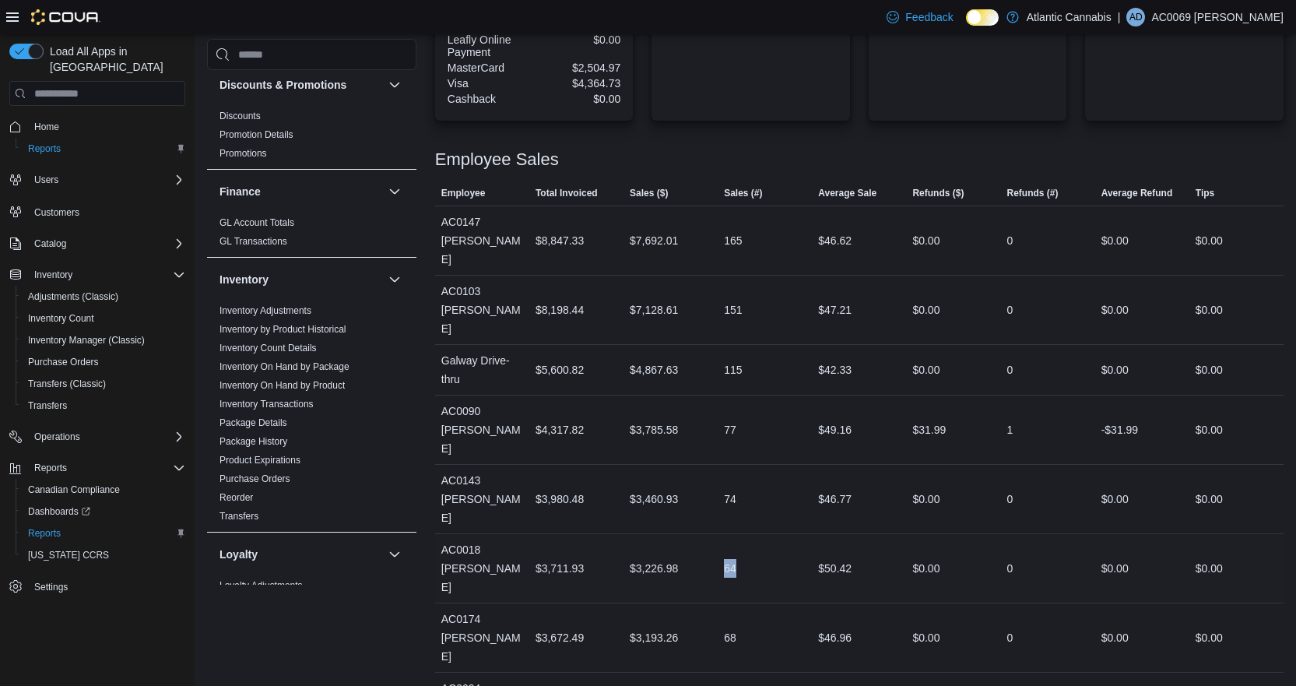
click at [728, 559] on div "64" at bounding box center [730, 568] width 12 height 19
drag, startPoint x: 728, startPoint y: 490, endPoint x: 742, endPoint y: 491, distance: 14.1
click at [742, 553] on div "64" at bounding box center [765, 568] width 94 height 31
drag, startPoint x: 741, startPoint y: 437, endPoint x: 726, endPoint y: 438, distance: 14.8
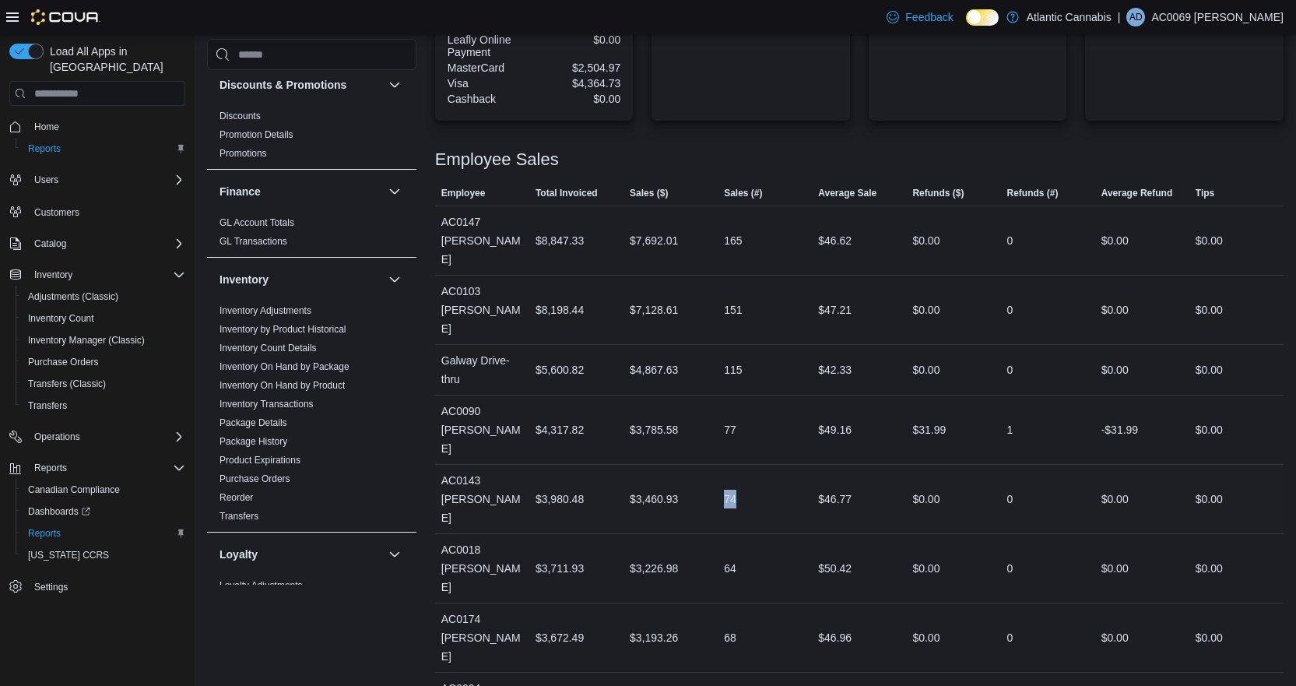
click at [726, 483] on div "74" at bounding box center [765, 498] width 94 height 31
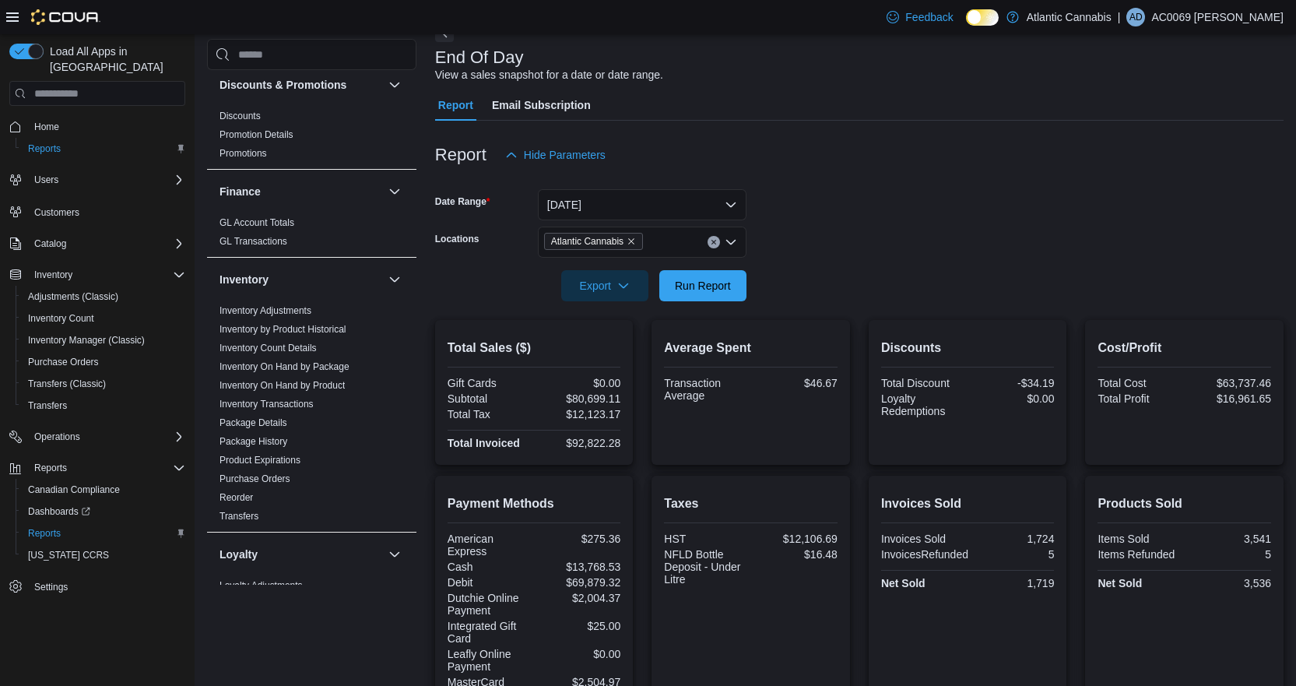
scroll to position [0, 0]
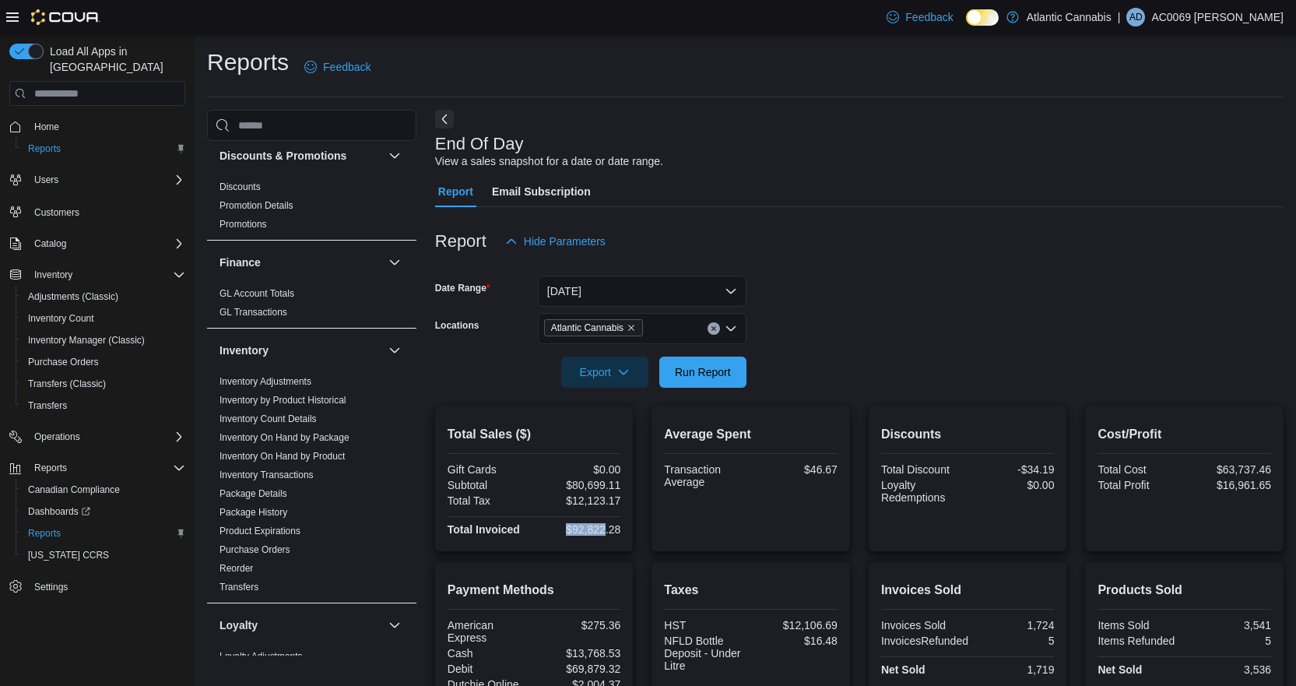
drag, startPoint x: 571, startPoint y: 531, endPoint x: 627, endPoint y: 532, distance: 55.3
click at [608, 526] on div "$92,822.28" at bounding box center [578, 529] width 83 height 12
click at [627, 532] on div "Total Sales ($) Gift Cards $0.00 Subtotal $80,699.11 Total Tax $12,123.17 Total…" at bounding box center [534, 478] width 199 height 145
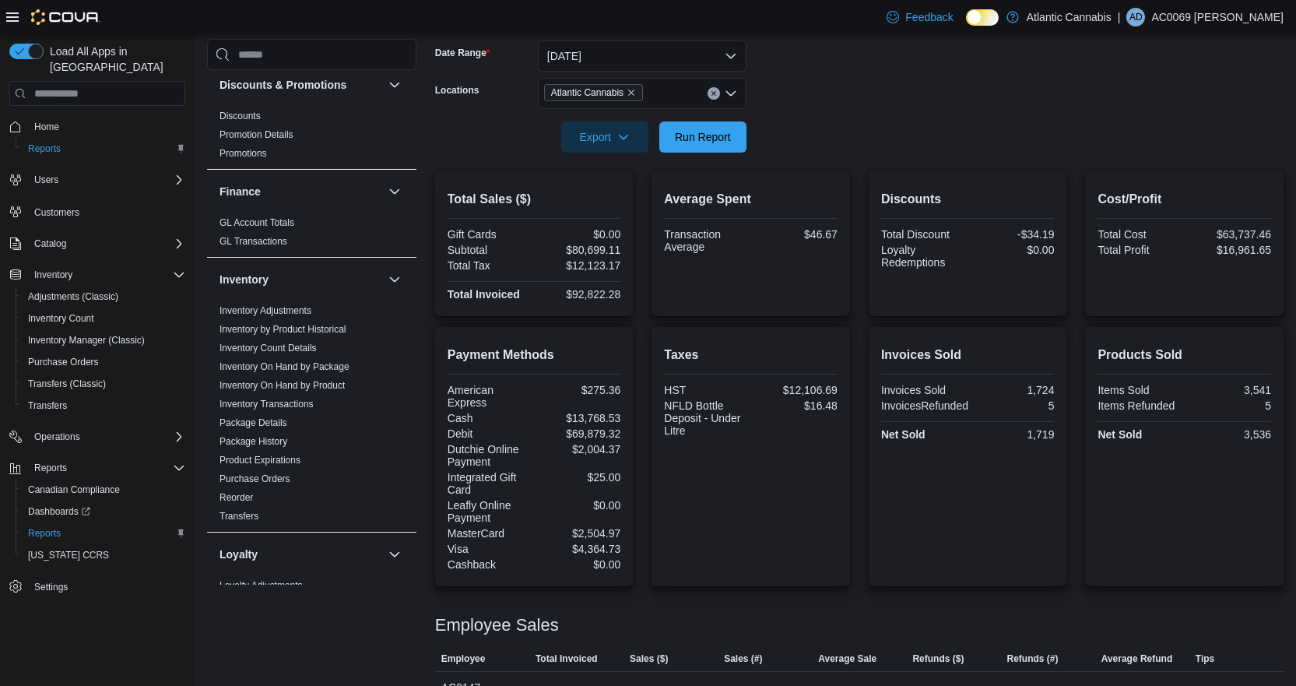
scroll to position [210, 0]
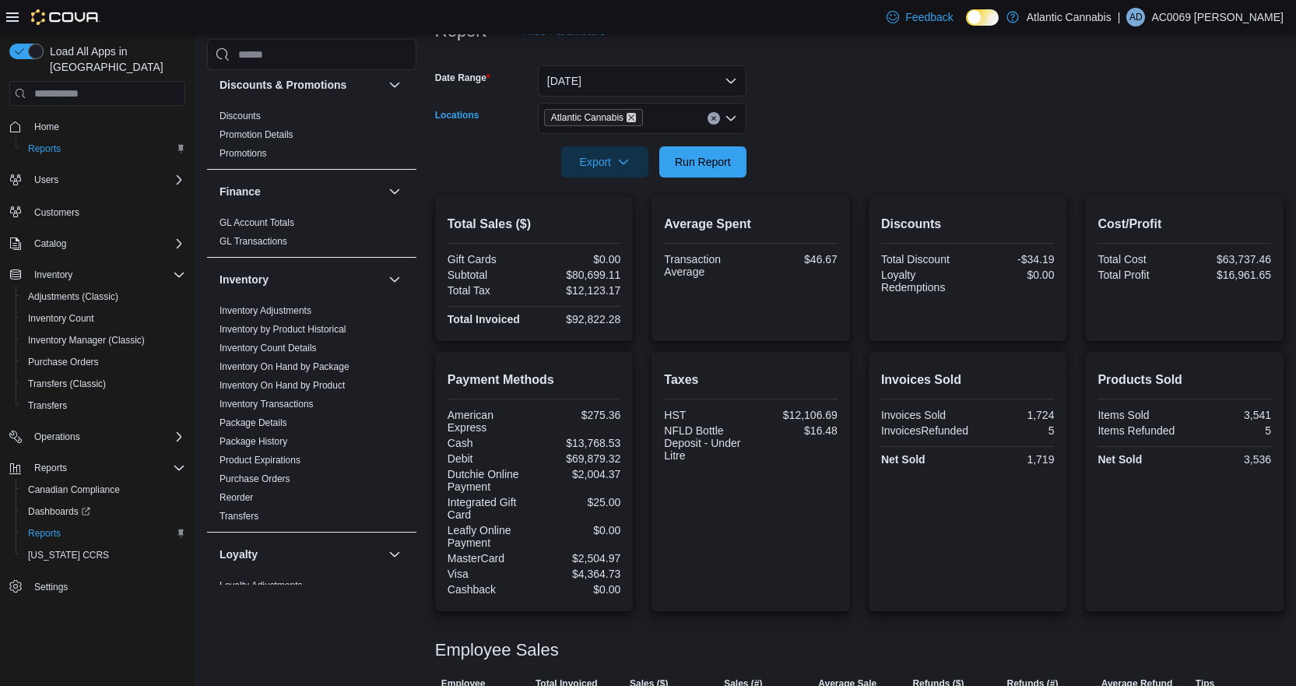
click at [633, 119] on icon "Remove Atlantic Cannabis from selection in this group" at bounding box center [631, 117] width 9 height 9
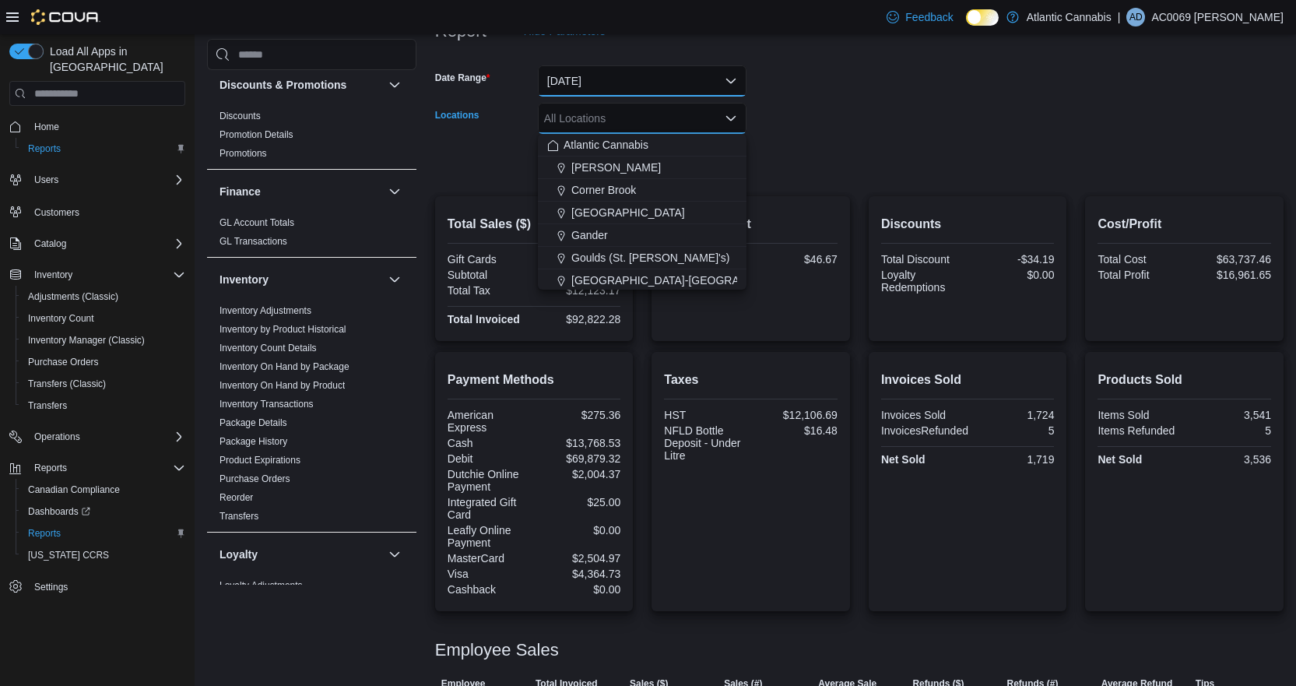
click at [613, 85] on button "[DATE]" at bounding box center [642, 80] width 209 height 31
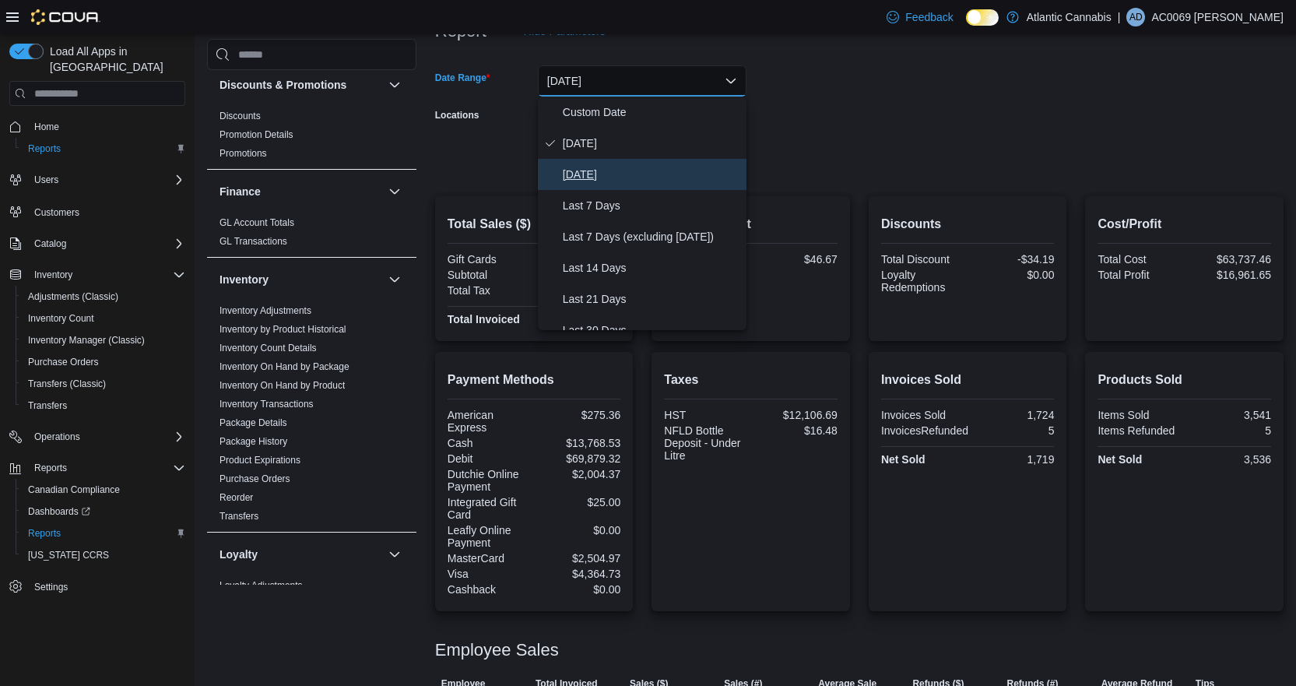
click at [586, 172] on span "[DATE]" at bounding box center [651, 174] width 177 height 19
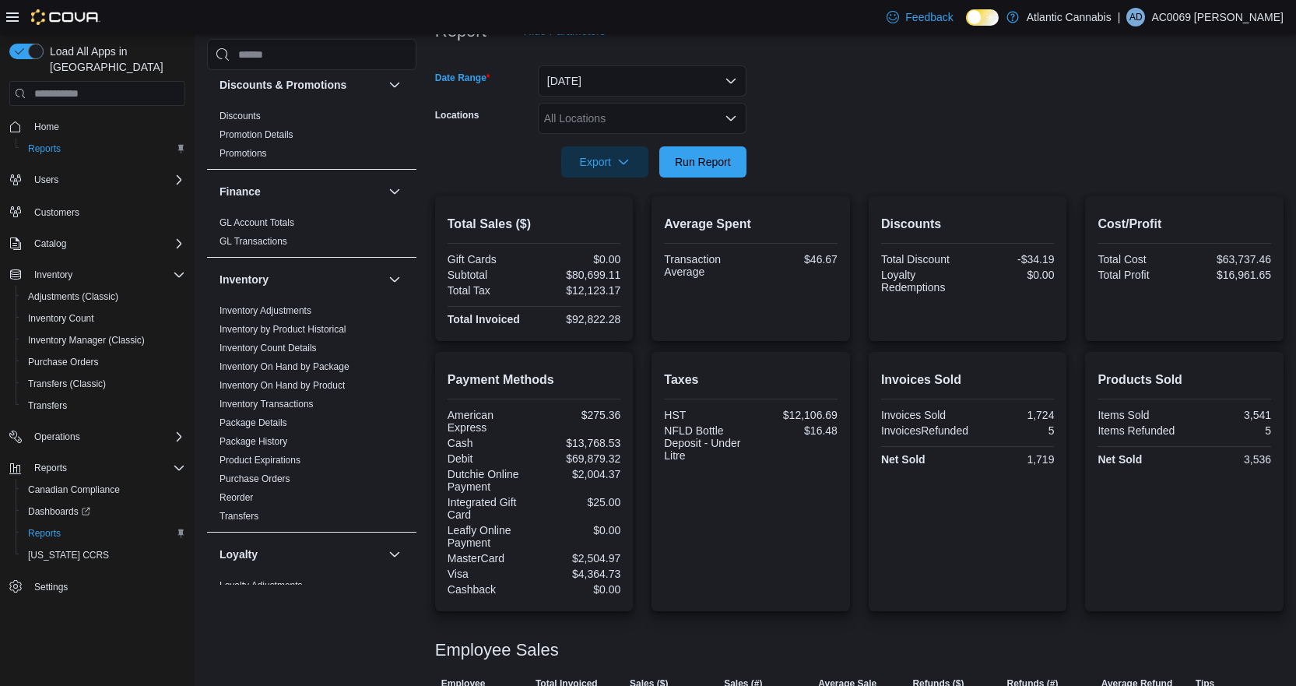
click at [634, 119] on div "All Locations" at bounding box center [642, 118] width 209 height 31
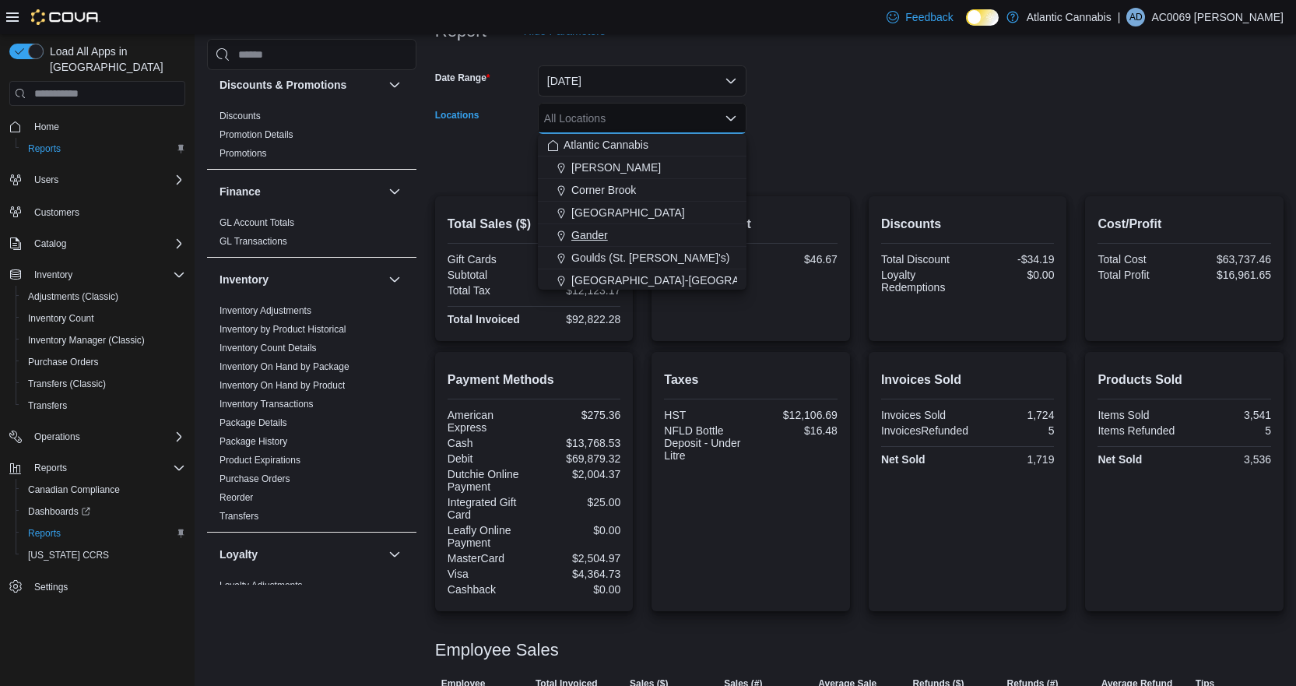
click at [584, 230] on span "Gander" at bounding box center [589, 235] width 37 height 16
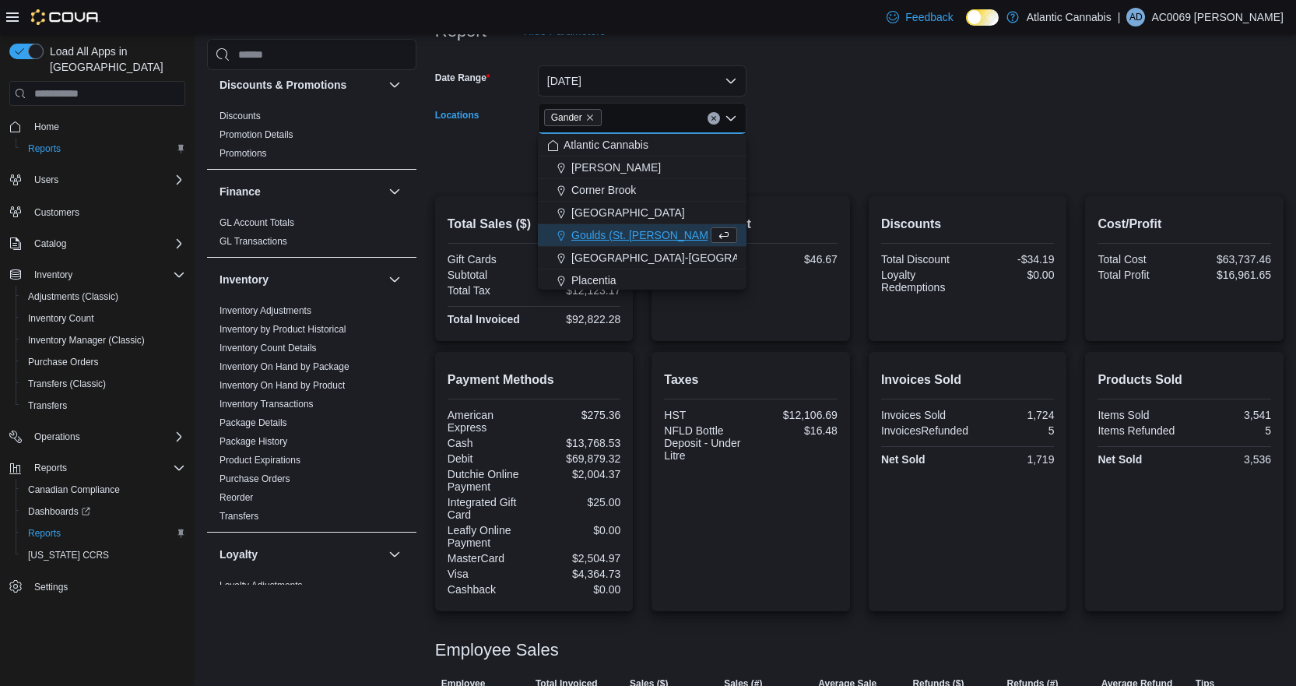
click at [953, 160] on form "Date Range [DATE] Locations [GEOGRAPHIC_DATA] Combo box. Selected. [GEOGRAPHIC_…" at bounding box center [859, 112] width 849 height 131
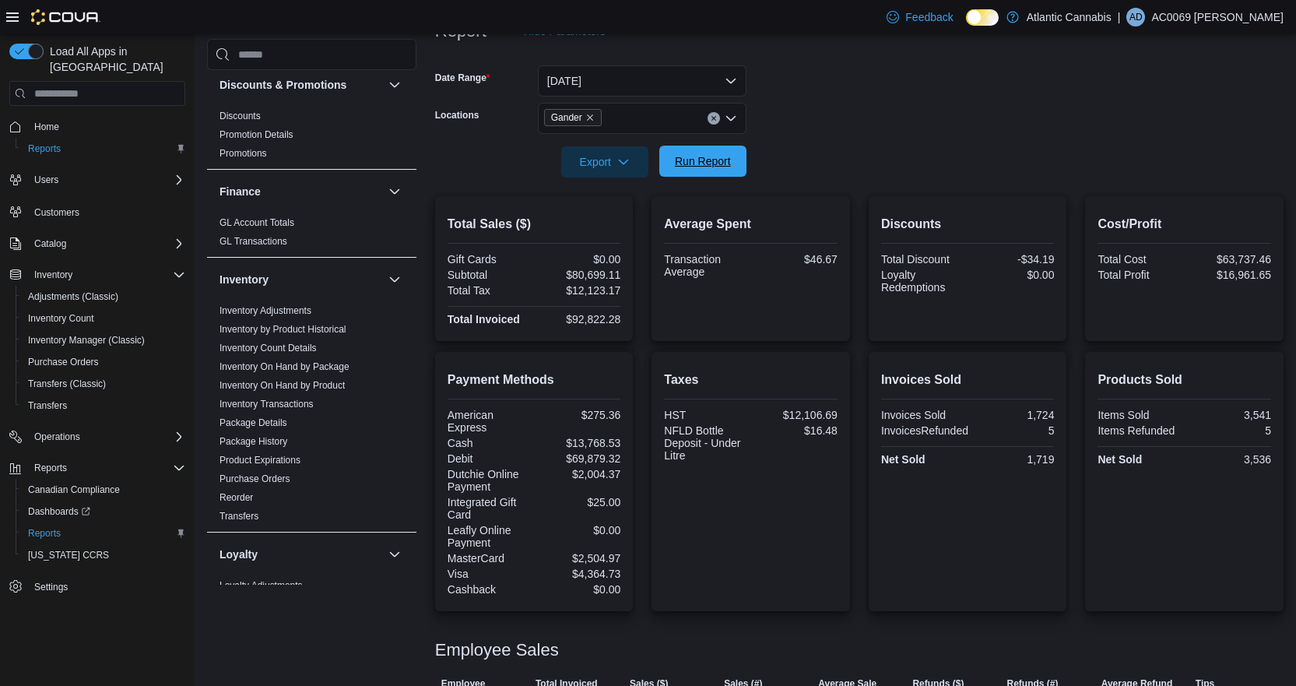
click at [694, 156] on span "Run Report" at bounding box center [703, 161] width 56 height 16
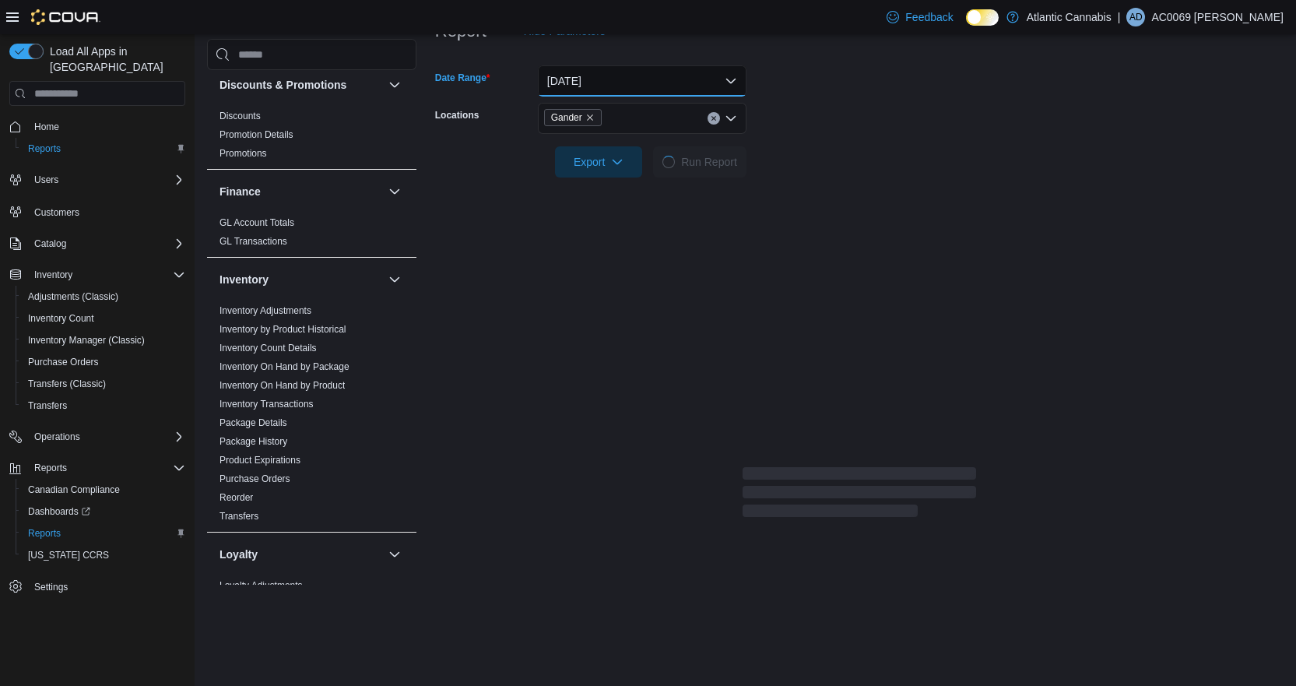
click at [676, 86] on button "[DATE]" at bounding box center [642, 80] width 209 height 31
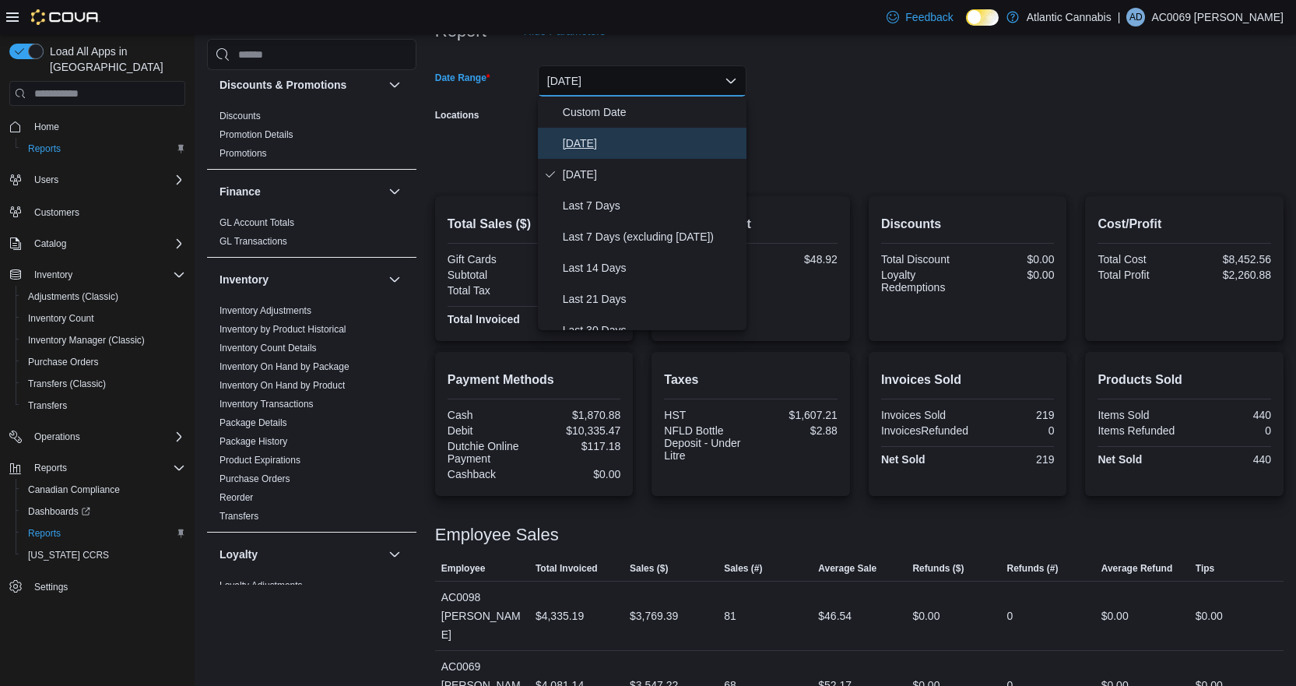
click at [628, 130] on button "[DATE]" at bounding box center [642, 143] width 209 height 31
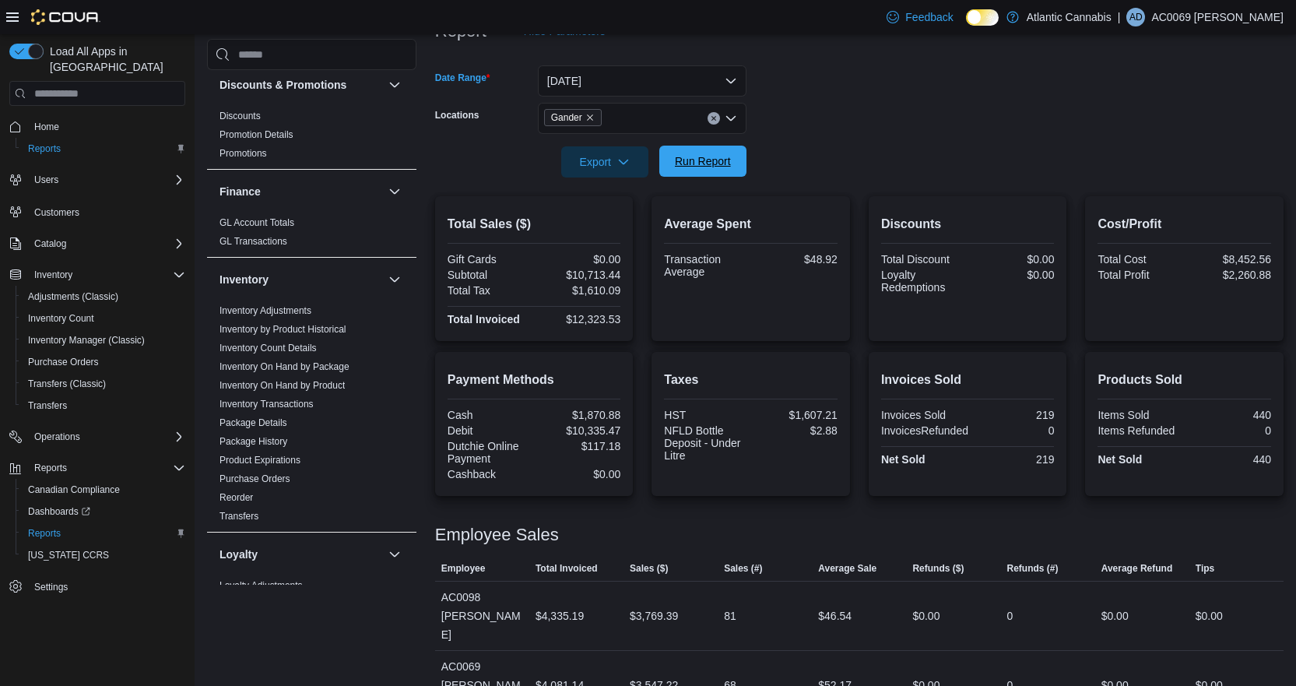
click at [716, 156] on span "Run Report" at bounding box center [703, 161] width 56 height 16
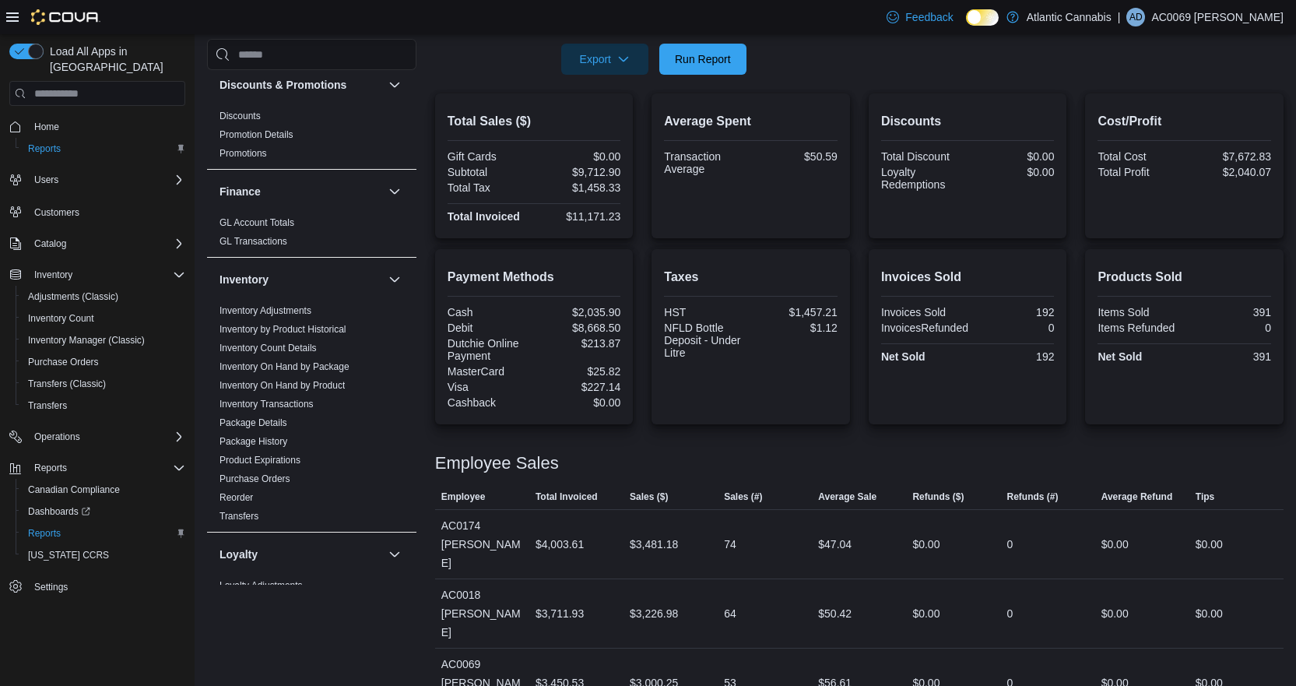
scroll to position [274, 0]
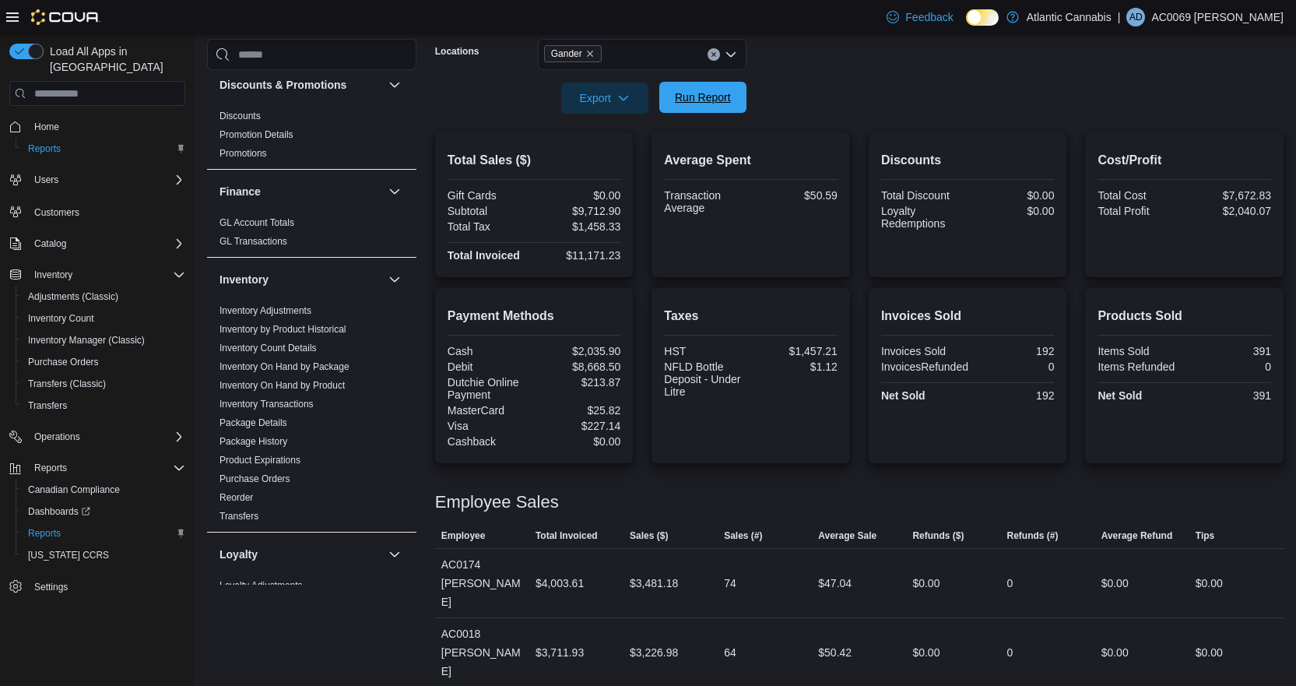
click at [704, 88] on span "Run Report" at bounding box center [703, 97] width 69 height 31
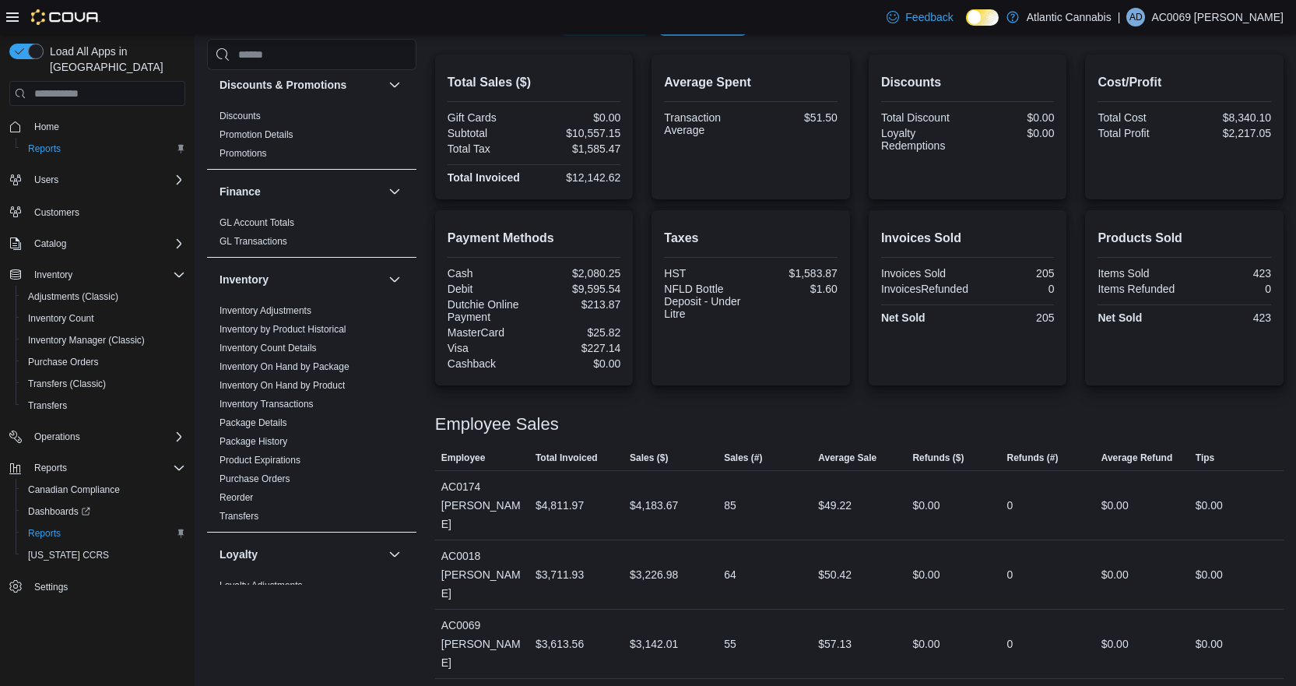
scroll to position [40, 0]
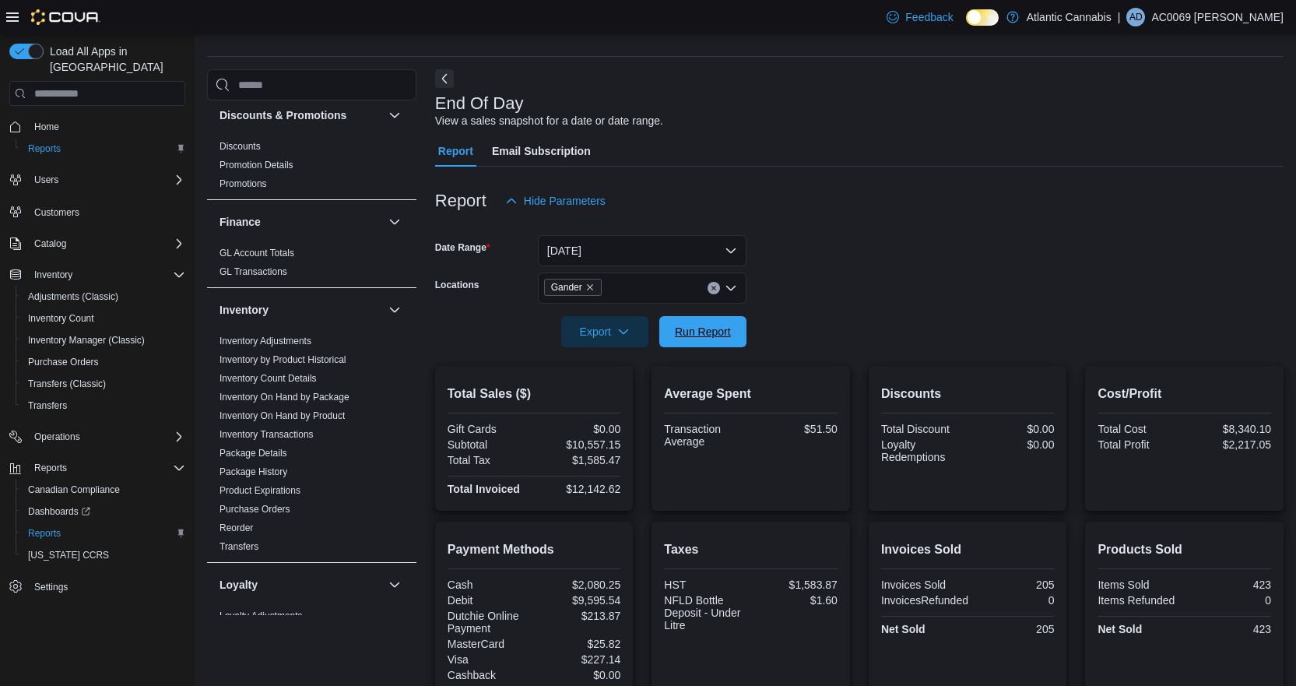
click at [710, 335] on span "Run Report" at bounding box center [703, 332] width 56 height 16
